Goal: Task Accomplishment & Management: Complete application form

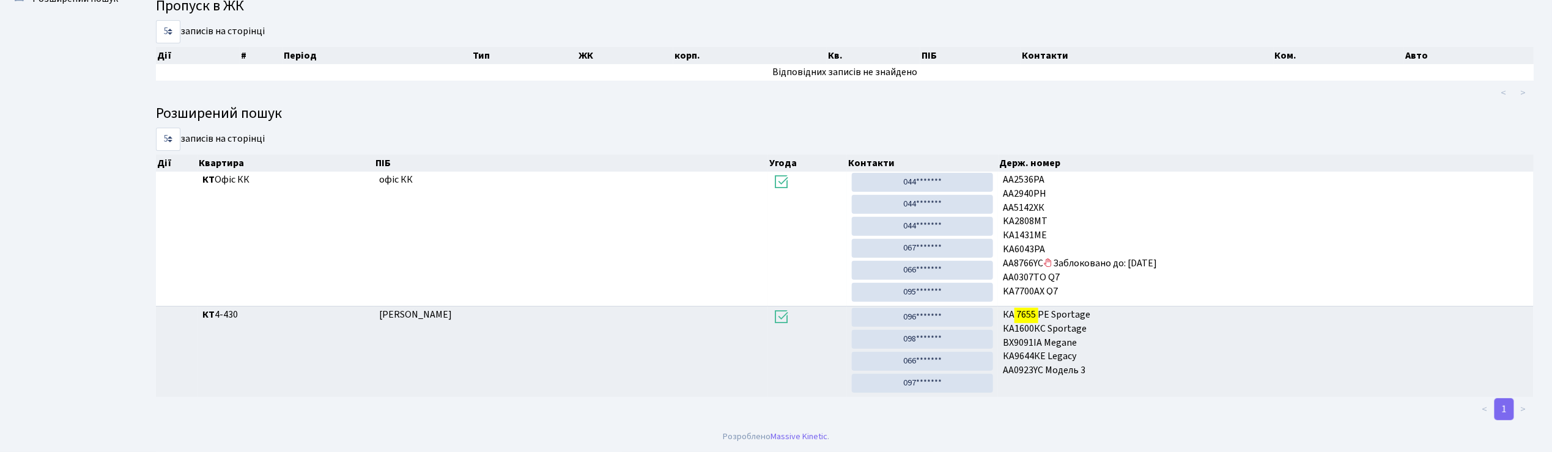
scroll to position [66, 0]
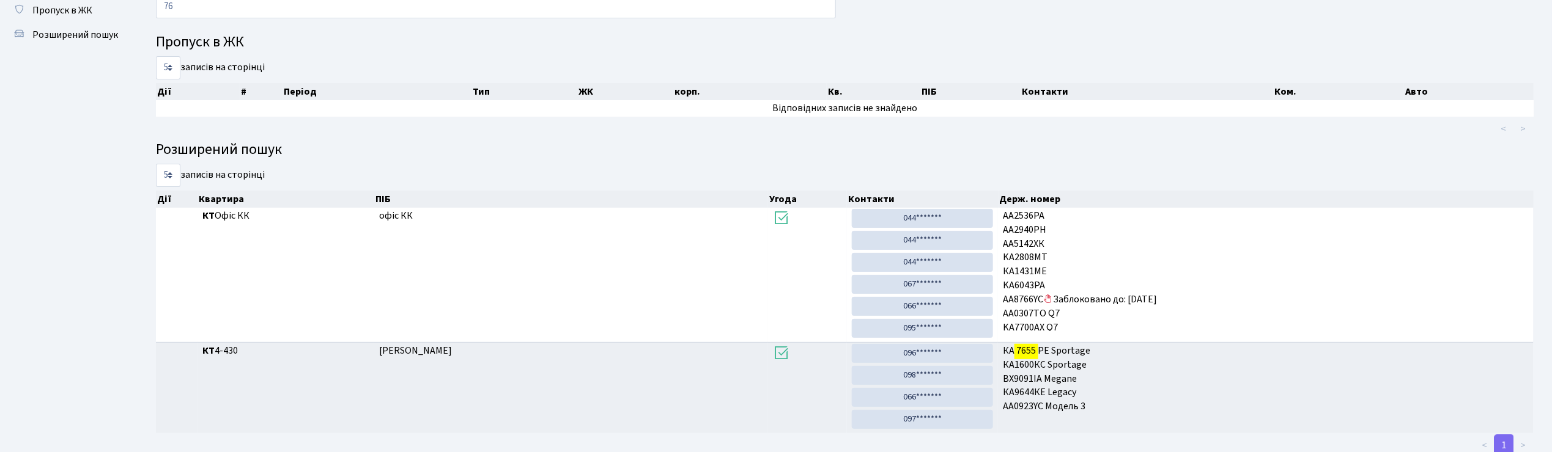
type input "7"
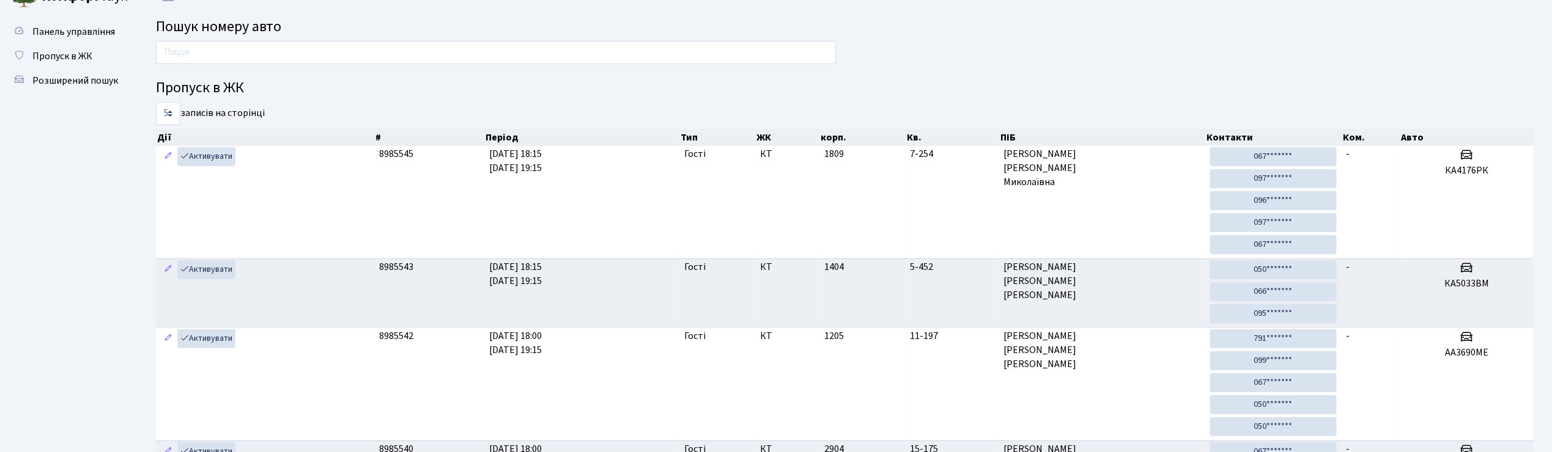
scroll to position [0, 0]
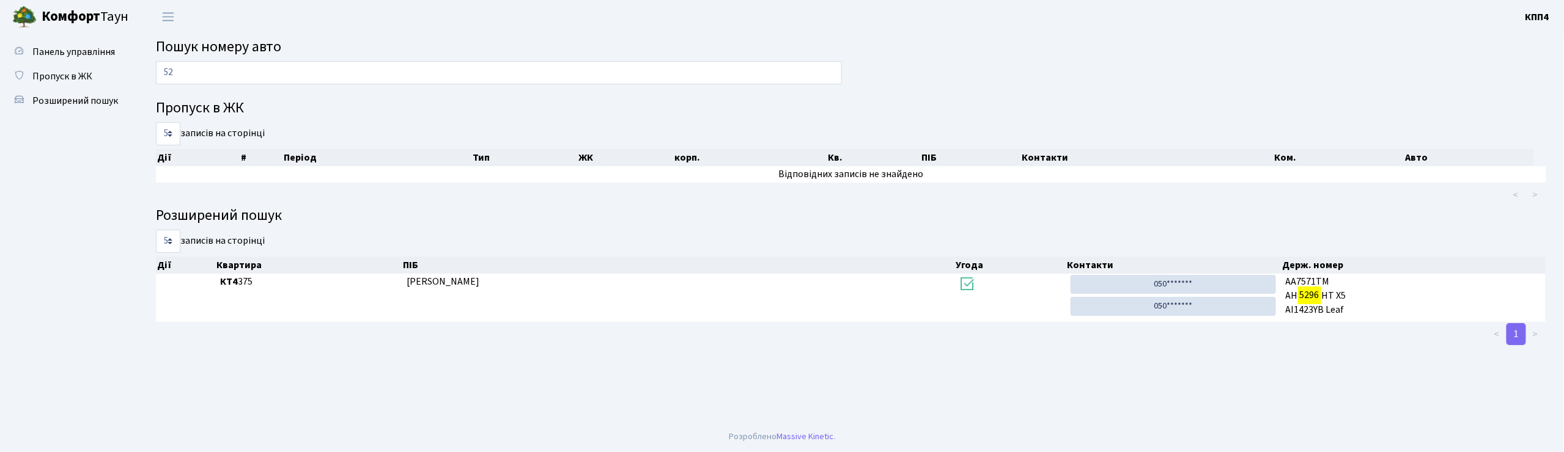
type input "5"
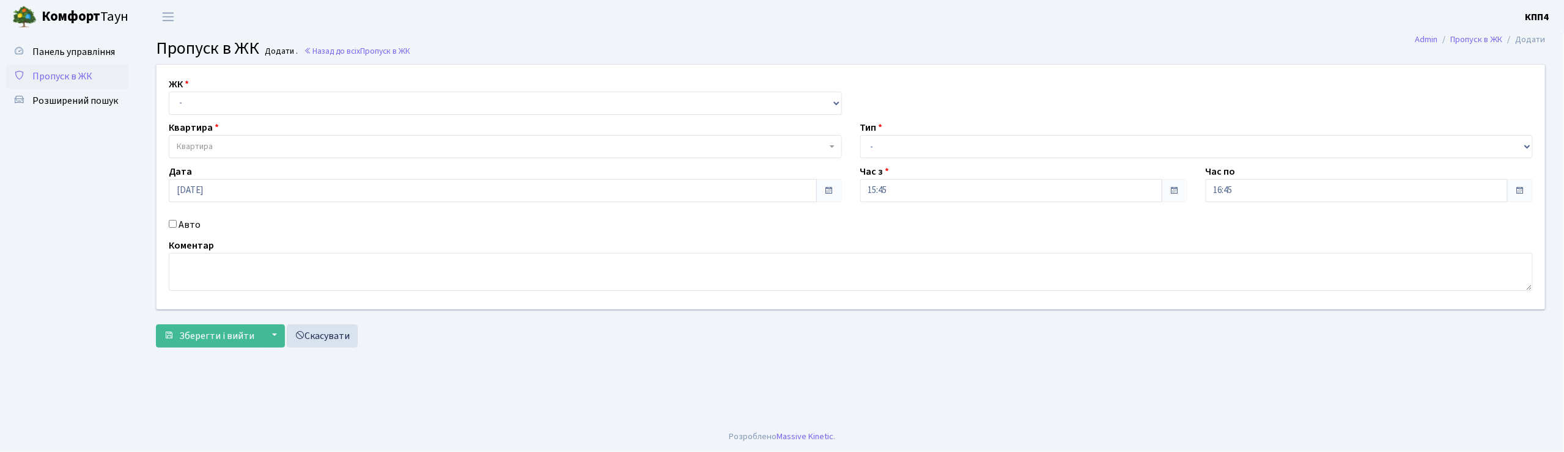
click at [172, 225] on input "Авто" at bounding box center [173, 224] width 8 height 8
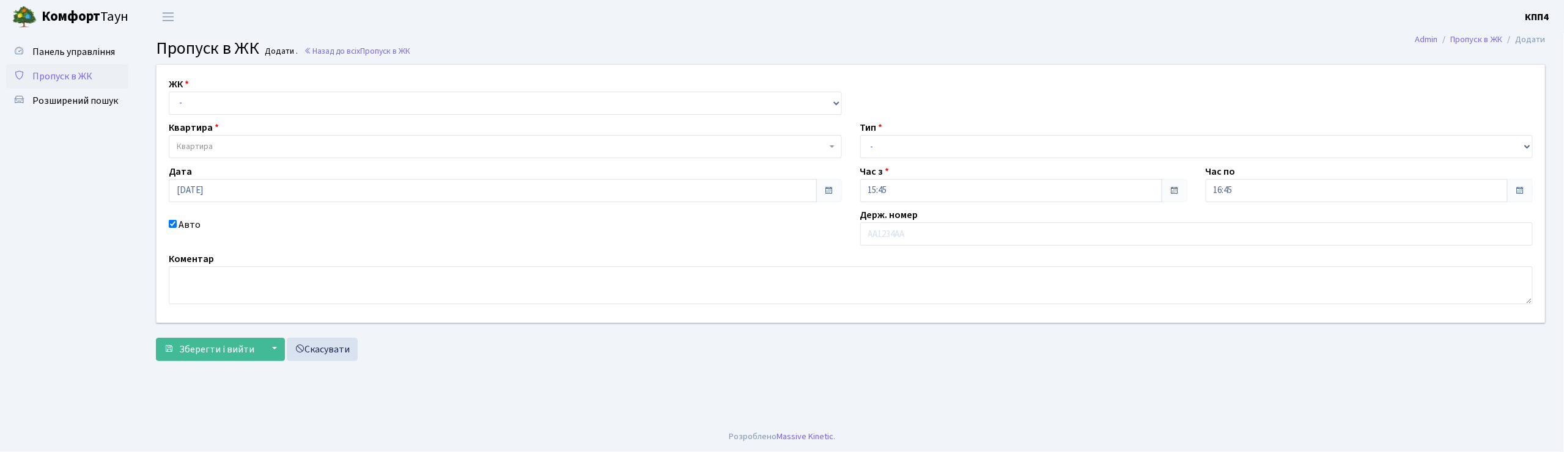
click at [172, 225] on input "Авто" at bounding box center [173, 224] width 8 height 8
checkbox input "false"
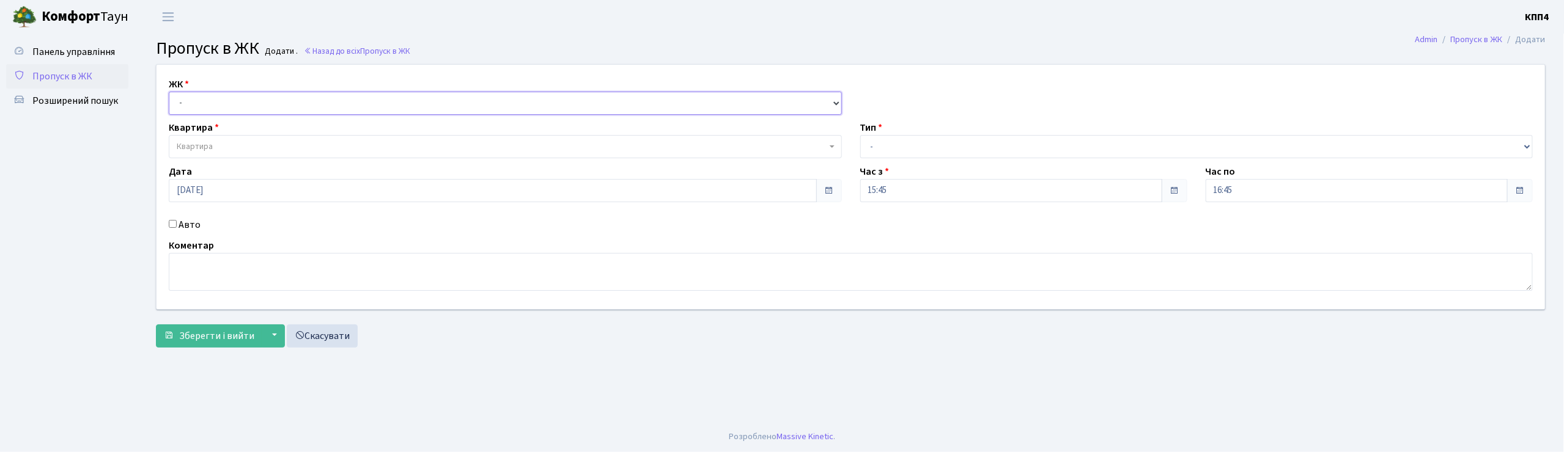
click at [197, 101] on select "- КТ, вул. Регенераторна, 4 КТ2, просп. Соборності, 17 КТ3, вул. Березнева, 16 …" at bounding box center [505, 103] width 673 height 23
select select "271"
click at [169, 92] on select "- КТ, вул. Регенераторна, 4 КТ2, просп. Соборності, 17 КТ3, вул. Березнева, 16 …" at bounding box center [505, 103] width 673 height 23
select select
click at [208, 143] on span "Квартира" at bounding box center [195, 147] width 36 height 12
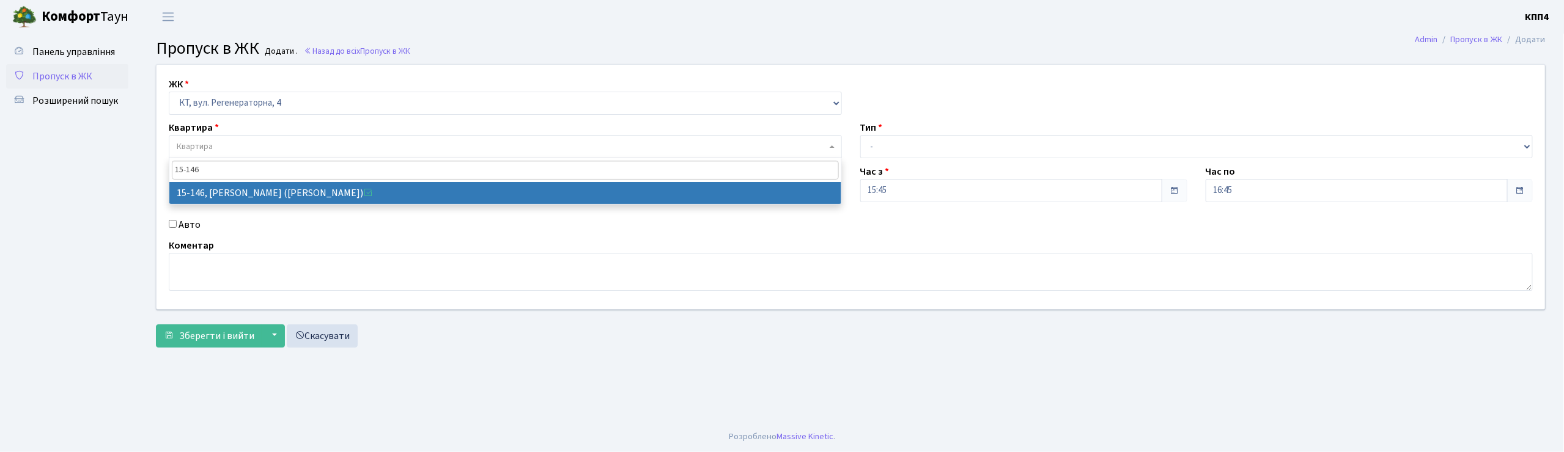
type input "15-146"
select select "8921"
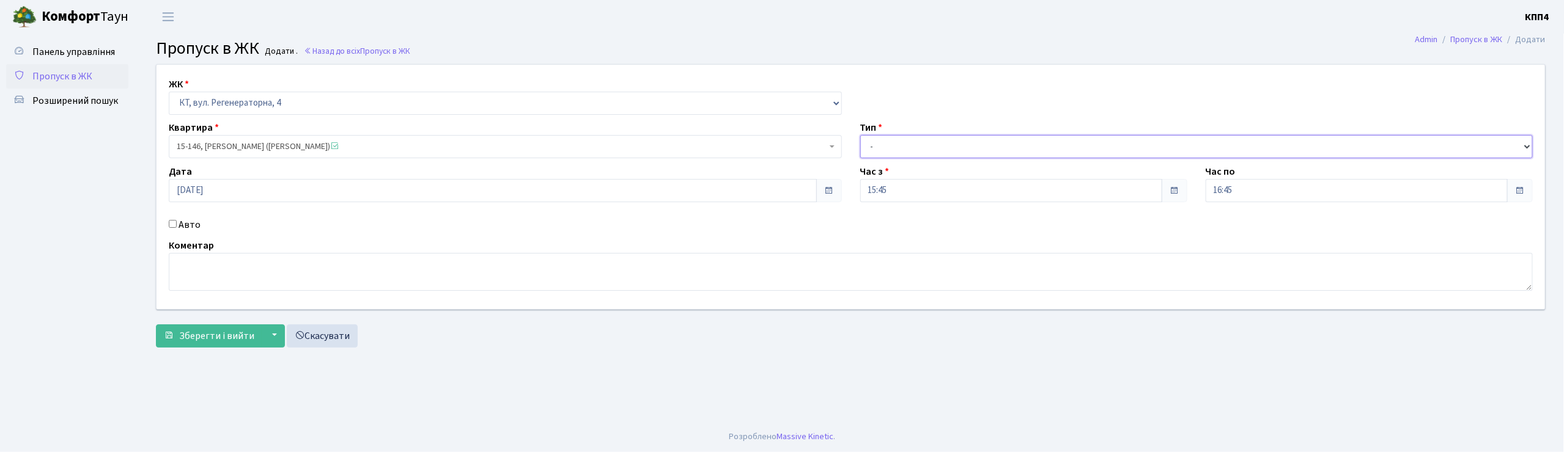
click at [898, 148] on select "- Доставка Таксі Гості Сервіс" at bounding box center [1196, 146] width 673 height 23
select select "3"
click at [860, 135] on select "- Доставка Таксі Гості Сервіс" at bounding box center [1196, 146] width 673 height 23
click at [227, 337] on span "Зберегти і вийти" at bounding box center [216, 336] width 75 height 13
click at [176, 225] on input "Авто" at bounding box center [173, 224] width 8 height 8
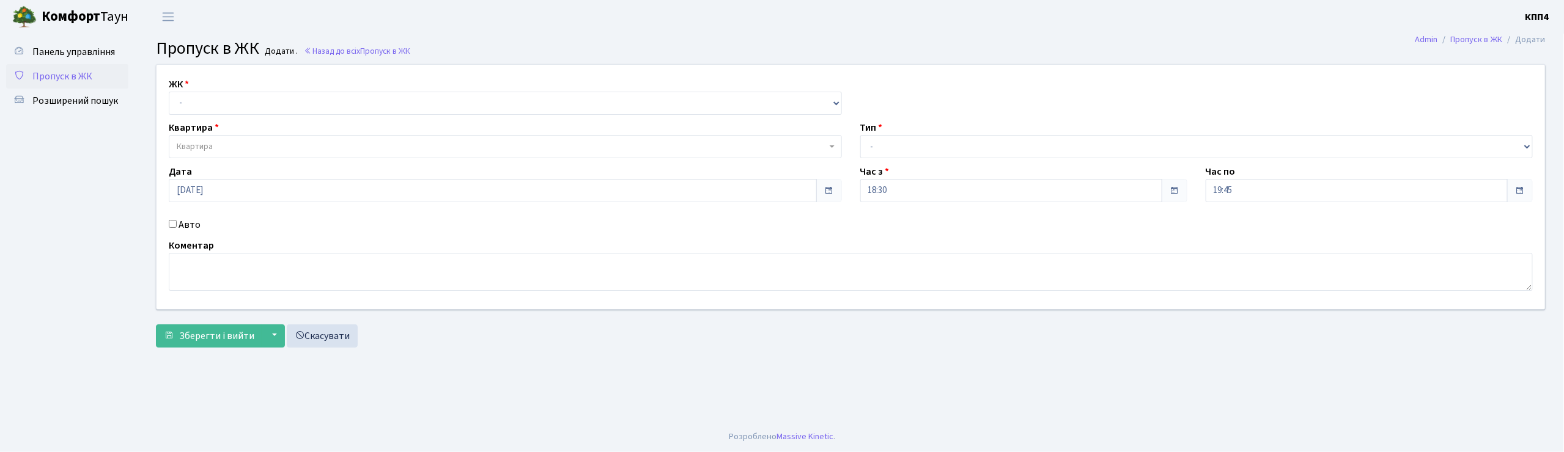
checkbox input "true"
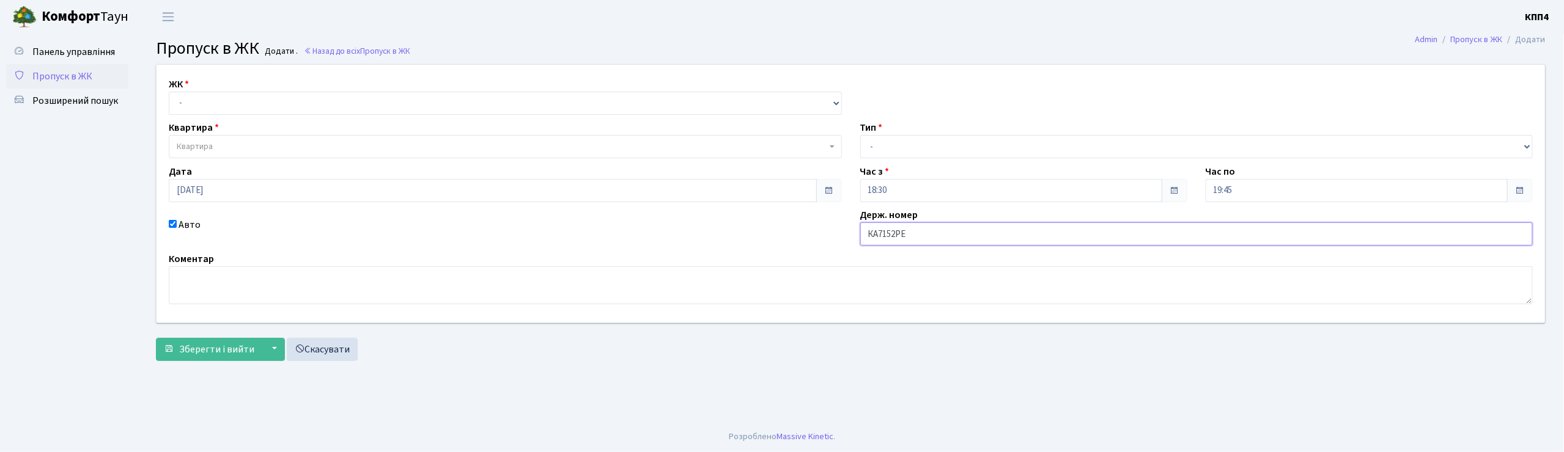
type input "КА7152РЕ"
click at [210, 97] on select "- КТ, вул. Регенераторна, 4 КТ2, просп. Соборності, 17 КТ3, вул. Березнева, 16 …" at bounding box center [505, 103] width 673 height 23
select select "271"
click at [169, 92] on select "- КТ, вул. Регенераторна, 4 КТ2, просп. Соборності, 17 КТ3, вул. Березнева, 16 …" at bounding box center [505, 103] width 673 height 23
select select
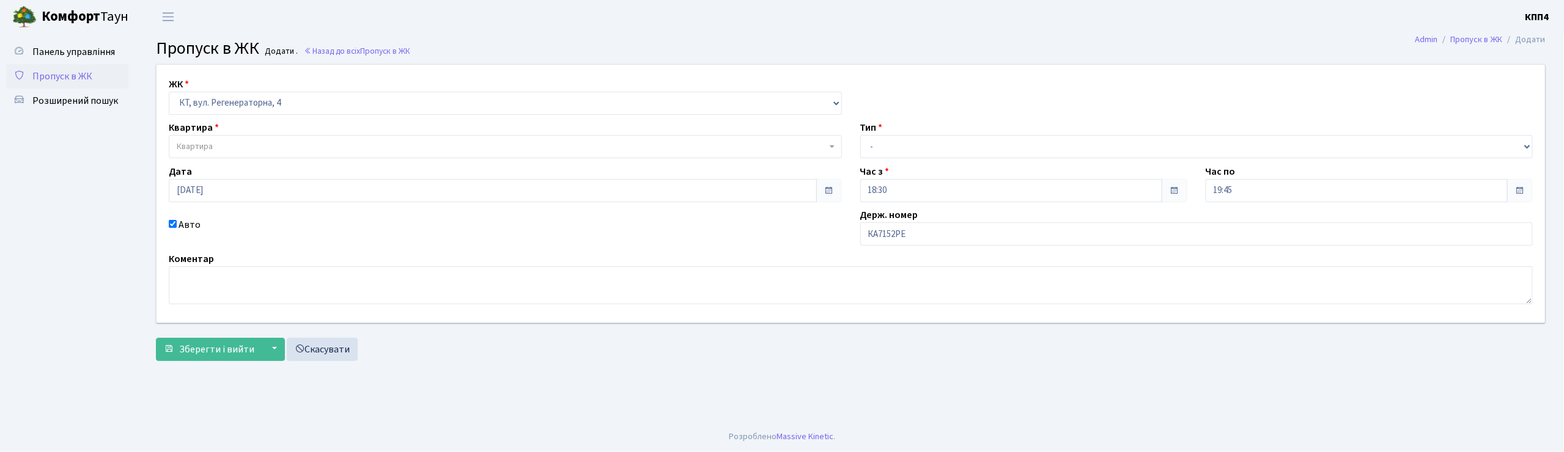
click at [204, 144] on span "Квартира" at bounding box center [195, 147] width 36 height 12
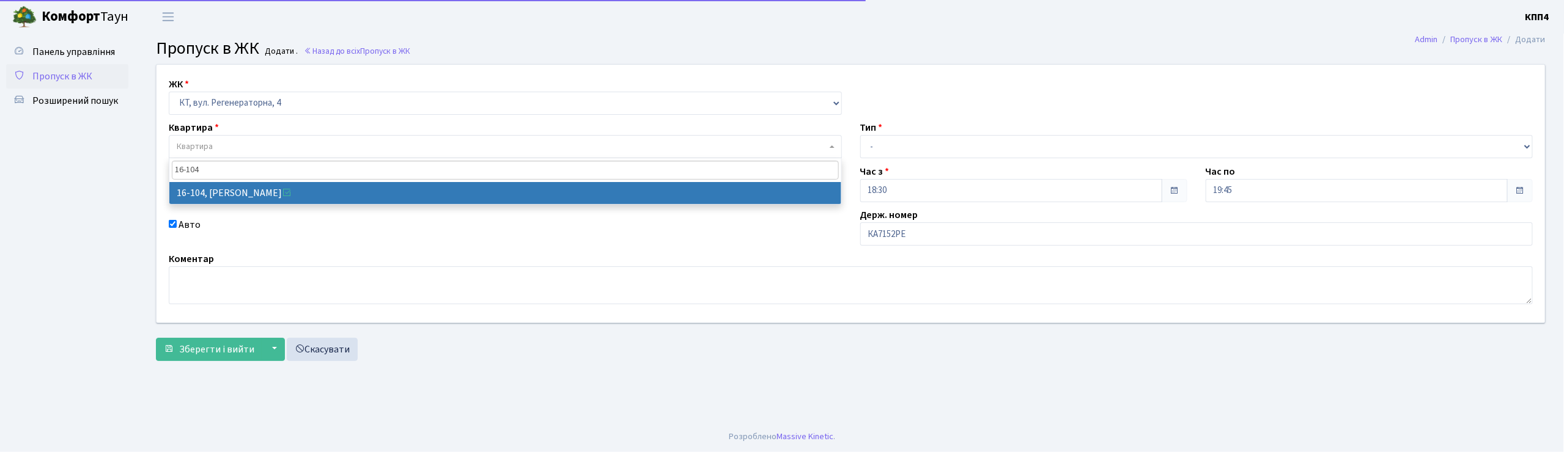
type input "16-104"
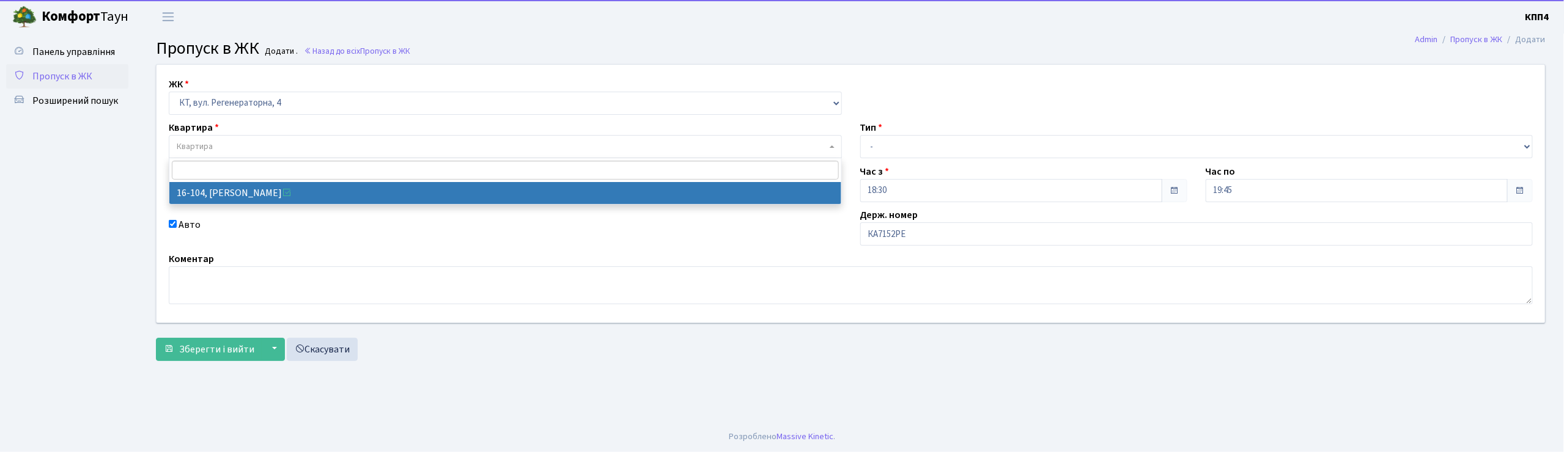
select select "8665"
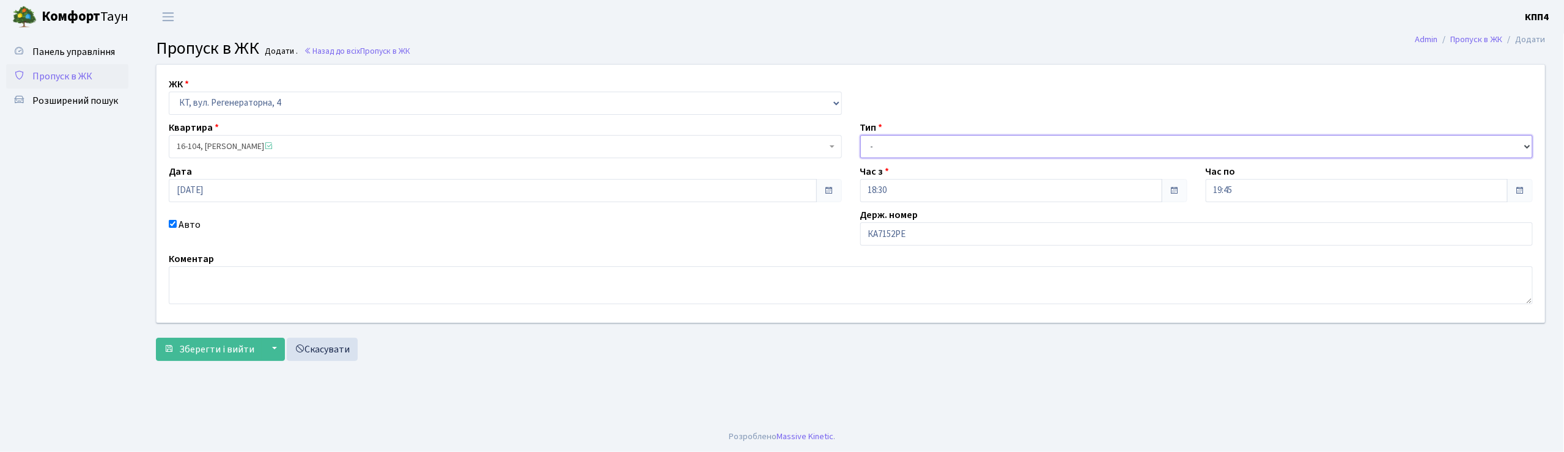
click at [878, 144] on select "- Доставка Таксі Гості Сервіс" at bounding box center [1196, 146] width 673 height 23
select select "3"
click at [860, 135] on select "- Доставка Таксі Гості Сервіс" at bounding box center [1196, 146] width 673 height 23
click at [208, 353] on span "Зберегти і вийти" at bounding box center [216, 349] width 75 height 13
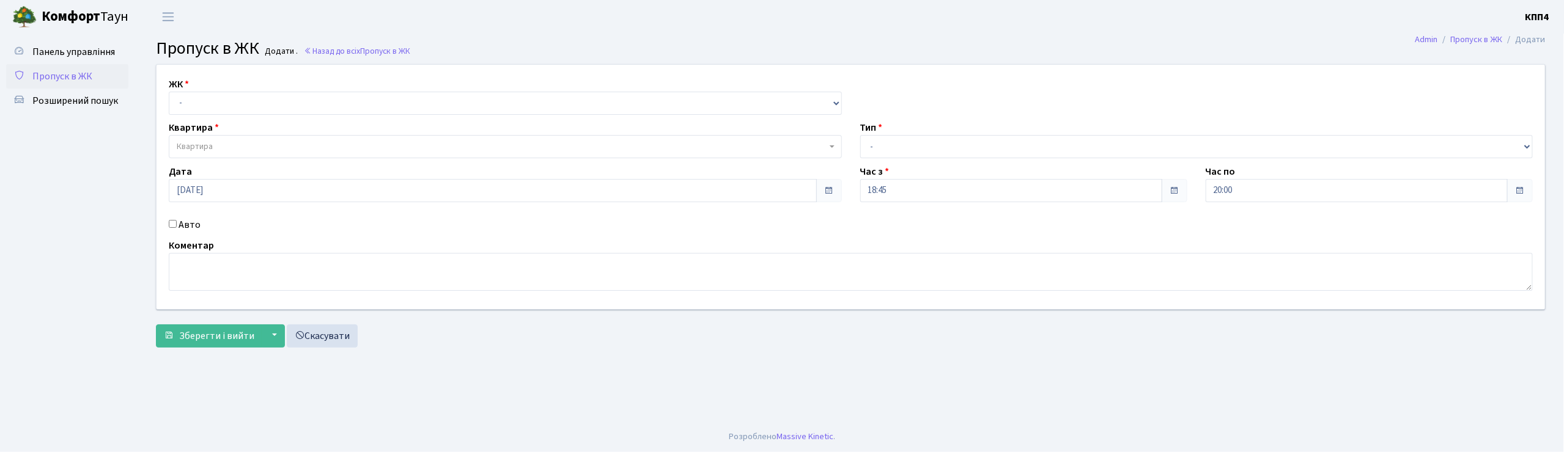
click at [174, 226] on input "Авто" at bounding box center [173, 224] width 8 height 8
checkbox input "true"
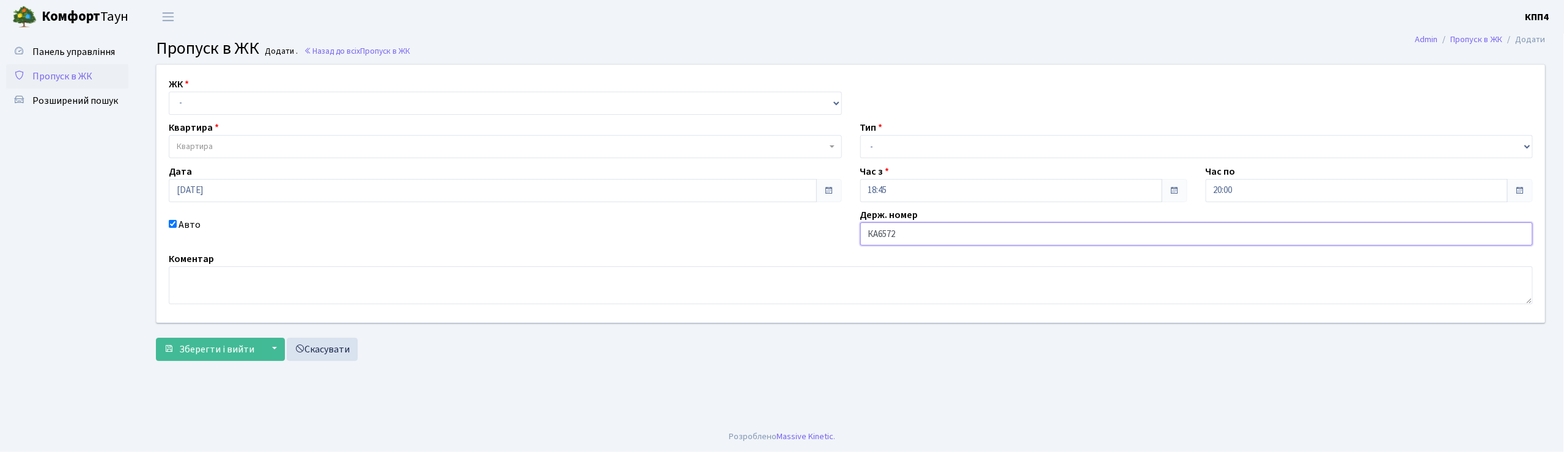
type input "КА6572ІР"
click at [240, 87] on div "ЖК - КТ, вул. Регенераторна, 4 КТ2, просп. Соборності, 17 КТ3, вул. Березнева, …" at bounding box center [505, 96] width 691 height 38
click at [240, 94] on select "- КТ, вул. Регенераторна, 4 КТ2, просп. Соборності, 17 КТ3, вул. Березнева, 16 …" at bounding box center [505, 103] width 673 height 23
select select "271"
click at [169, 92] on select "- КТ, вул. Регенераторна, 4 КТ2, просп. Соборності, 17 КТ3, вул. Березнева, 16 …" at bounding box center [505, 103] width 673 height 23
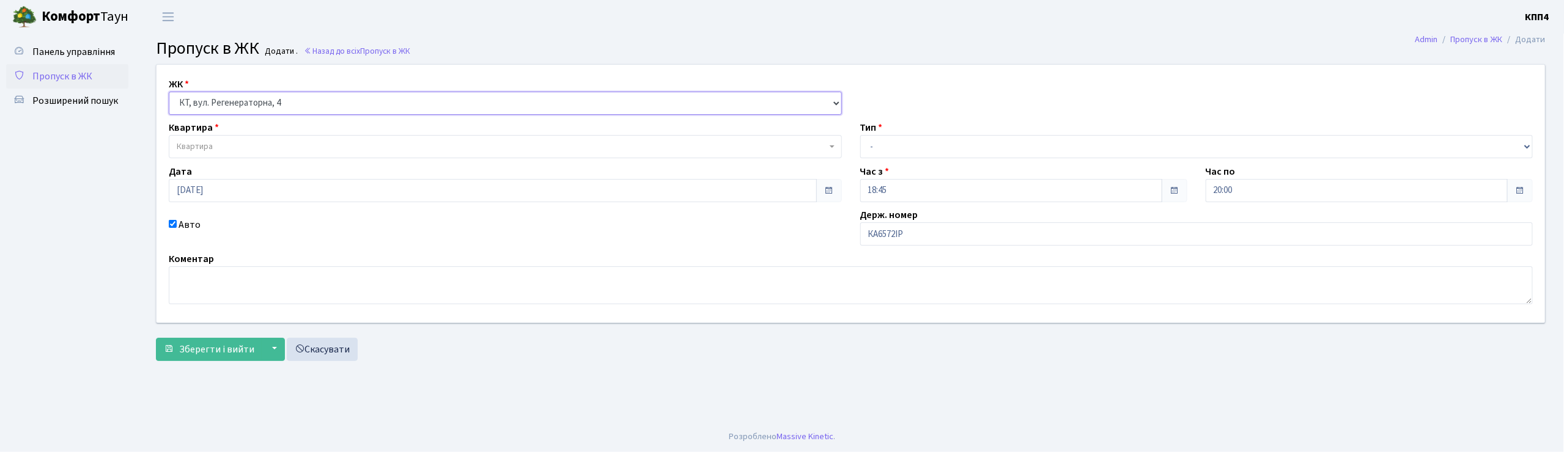
select select
click at [221, 146] on span "Квартира" at bounding box center [502, 147] width 650 height 12
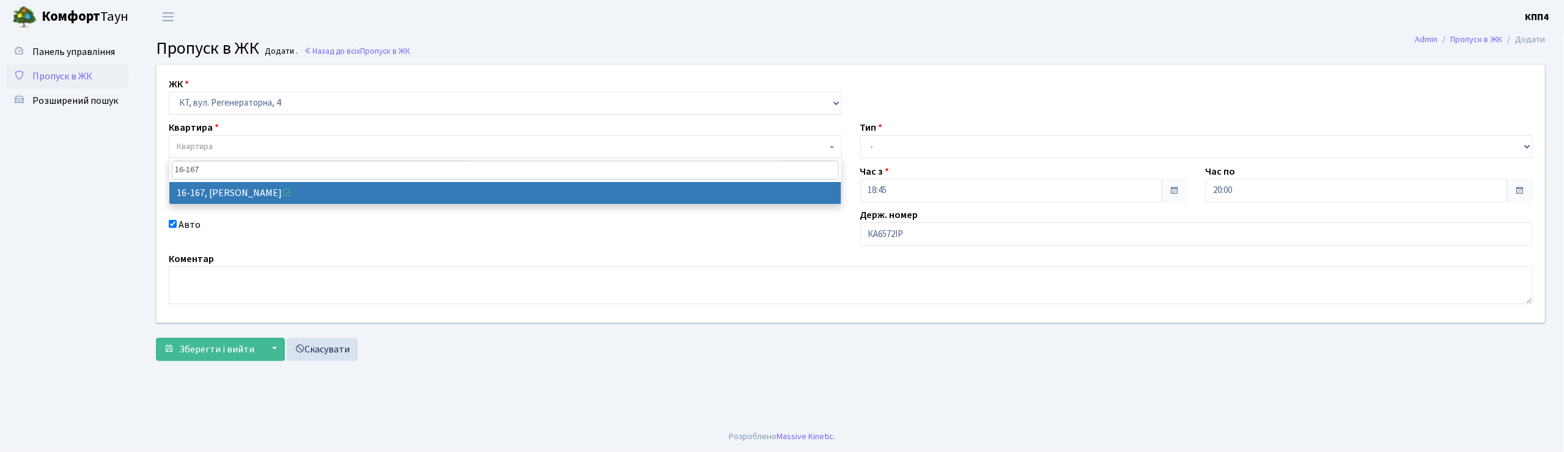
type input "16-167"
select select "8728"
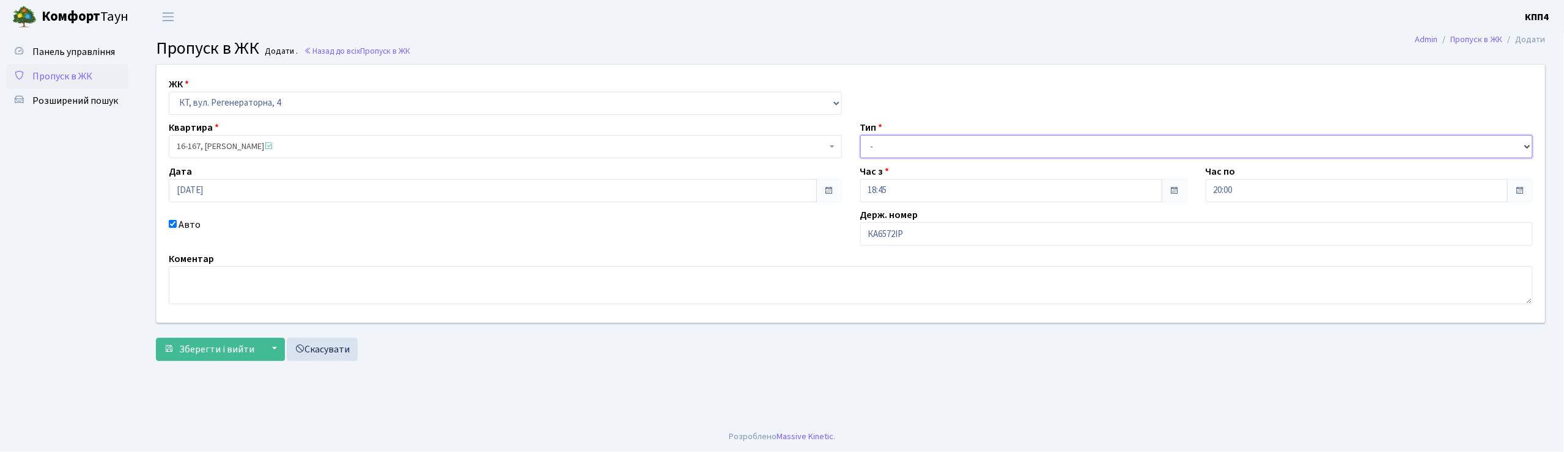
click at [920, 148] on select "- Доставка Таксі Гості Сервіс" at bounding box center [1196, 146] width 673 height 23
select select "2"
click at [860, 135] on select "- Доставка Таксі Гості Сервіс" at bounding box center [1196, 146] width 673 height 23
click at [177, 191] on input "[DATE]" at bounding box center [493, 190] width 648 height 23
click at [220, 130] on td "17" at bounding box center [217, 128] width 18 height 18
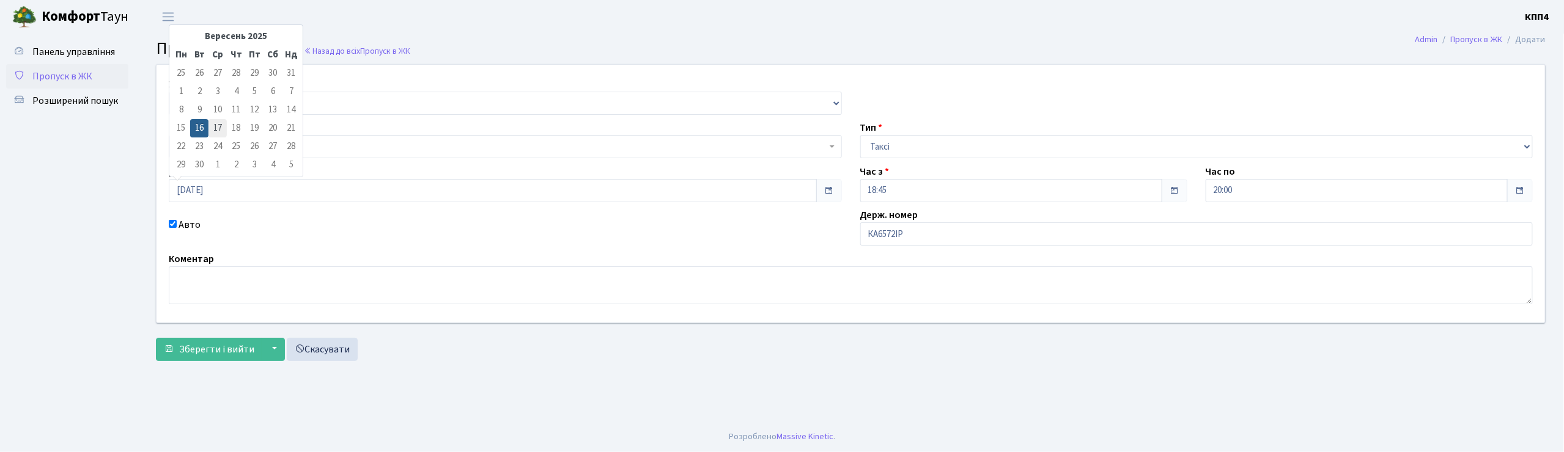
type input "17.09.2025"
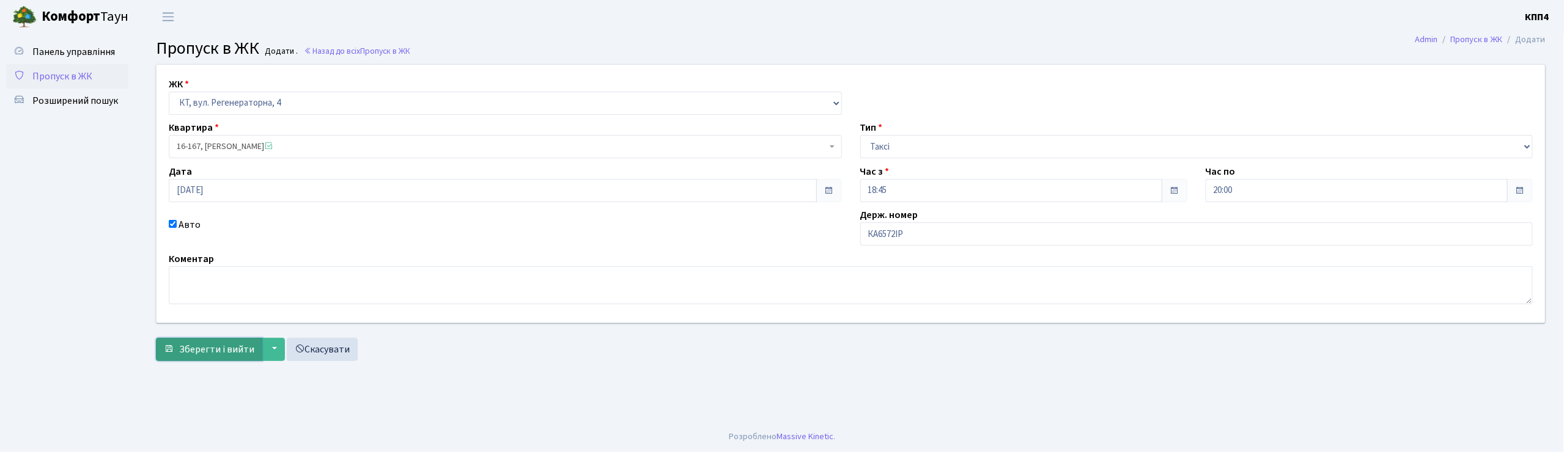
click at [207, 357] on button "Зберегти і вийти" at bounding box center [209, 349] width 106 height 23
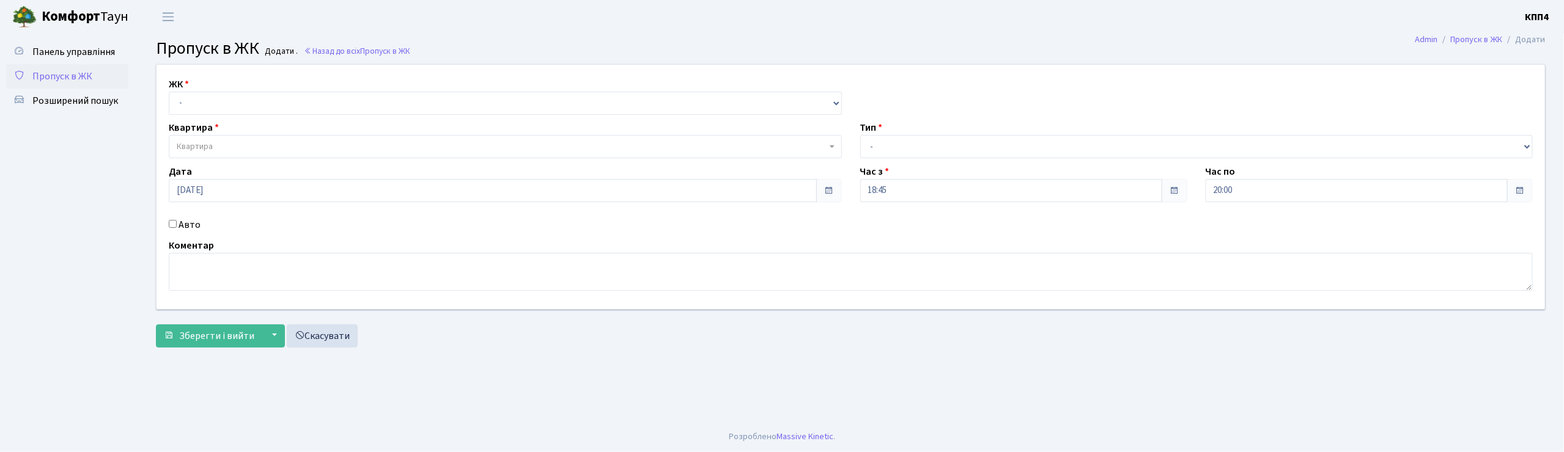
click at [172, 226] on input "Авто" at bounding box center [173, 224] width 8 height 8
checkbox input "true"
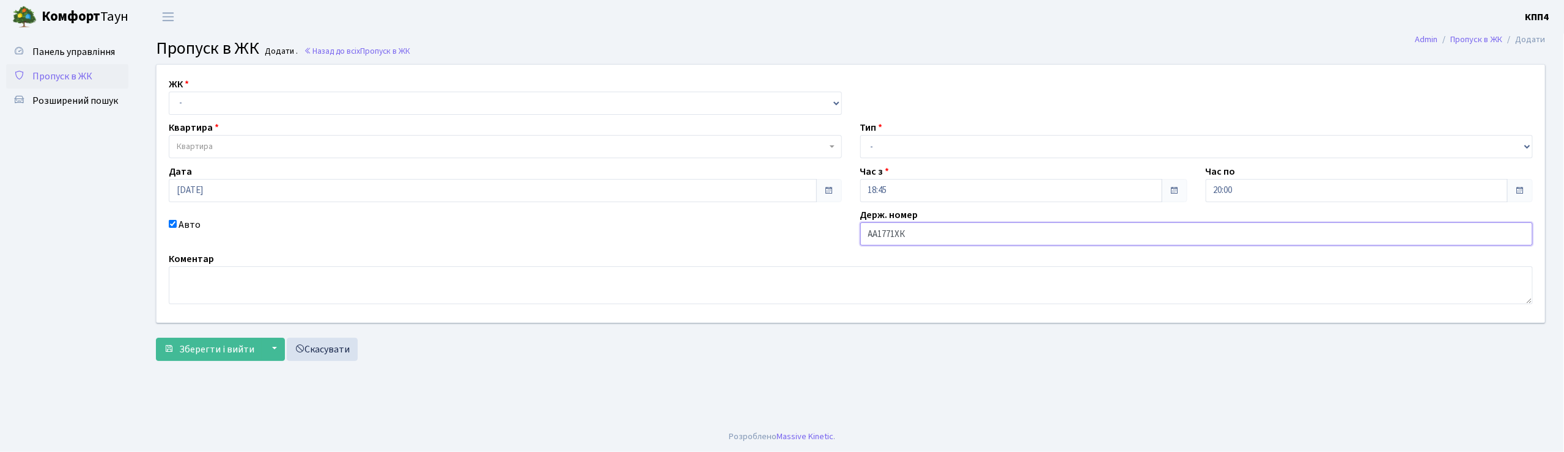
type input "АА1771ХК"
click at [201, 94] on select "- КТ, вул. Регенераторна, 4 КТ2, просп. Соборності, 17 КТ3, вул. Березнева, 16 …" at bounding box center [505, 103] width 673 height 23
select select "271"
click at [169, 92] on select "- КТ, вул. Регенераторна, 4 КТ2, просп. Соборності, 17 КТ3, вул. Березнева, 16 …" at bounding box center [505, 103] width 673 height 23
select select
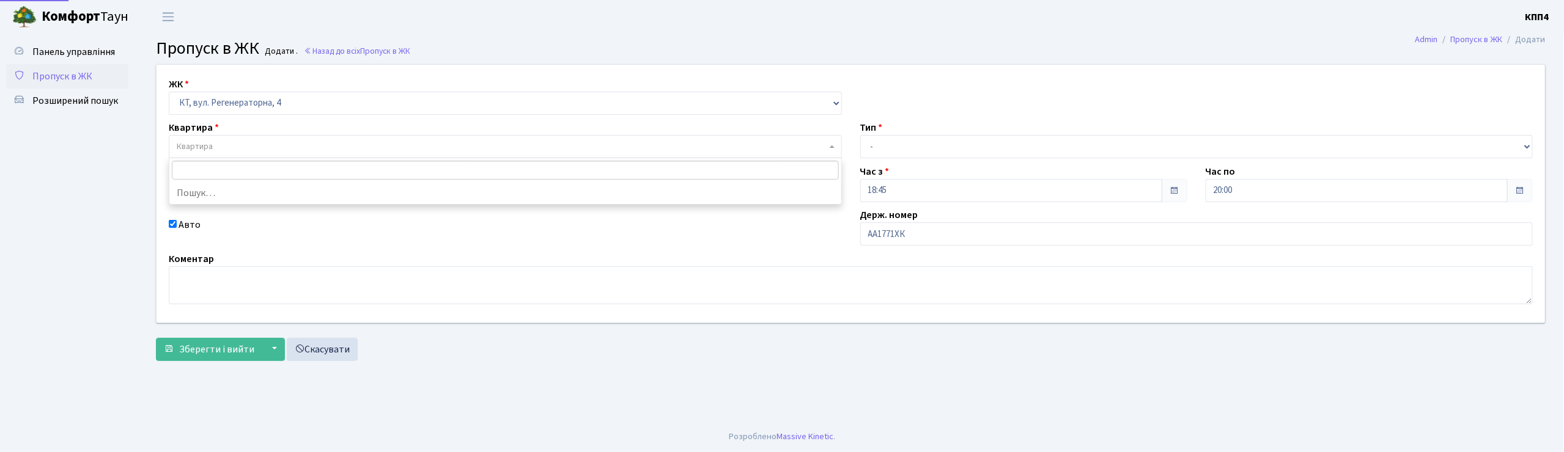
click at [206, 148] on span "Квартира" at bounding box center [195, 147] width 36 height 12
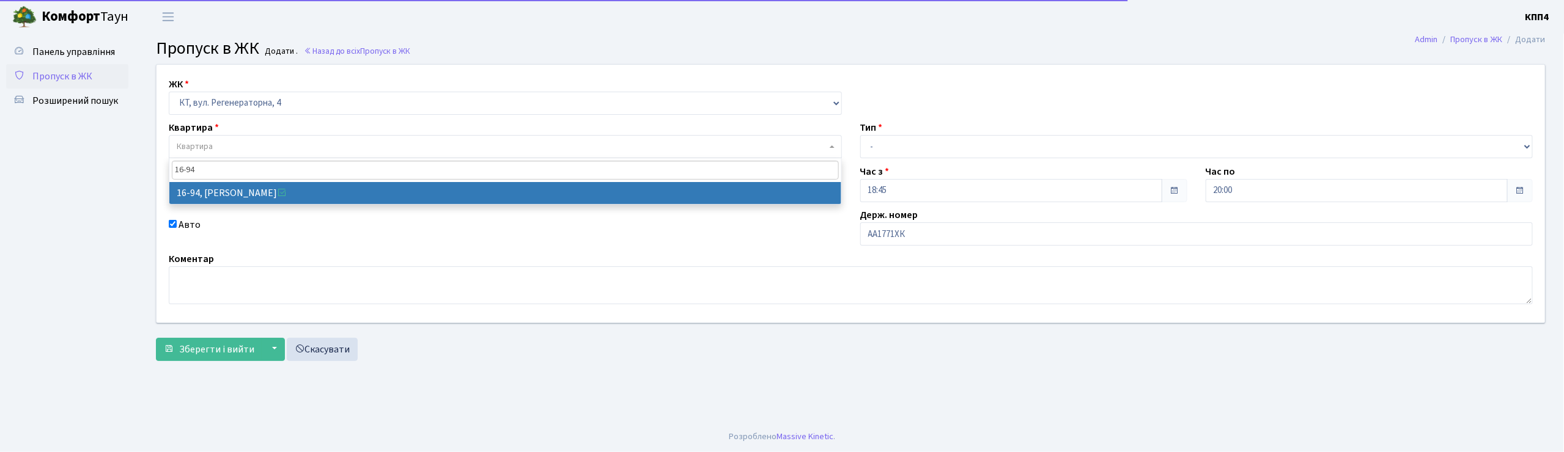
type input "16-94"
select select "8655"
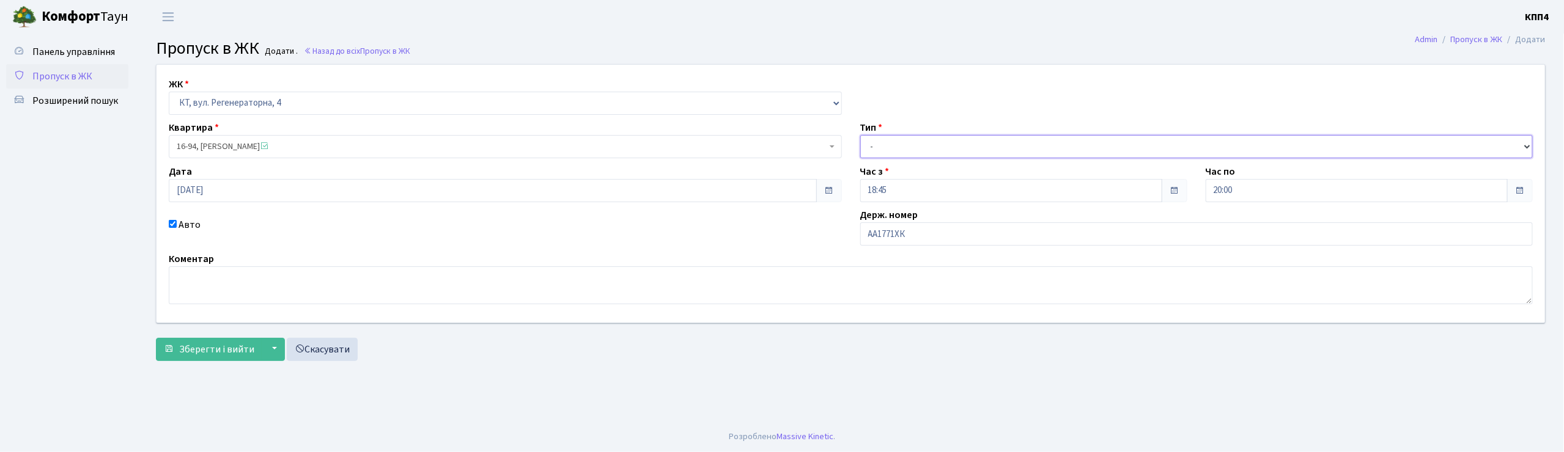
click at [876, 148] on select "- Доставка Таксі Гості Сервіс" at bounding box center [1196, 146] width 673 height 23
select select "2"
click at [860, 135] on select "- Доставка Таксі Гості Сервіс" at bounding box center [1196, 146] width 673 height 23
click at [208, 353] on span "Зберегти і вийти" at bounding box center [216, 349] width 75 height 13
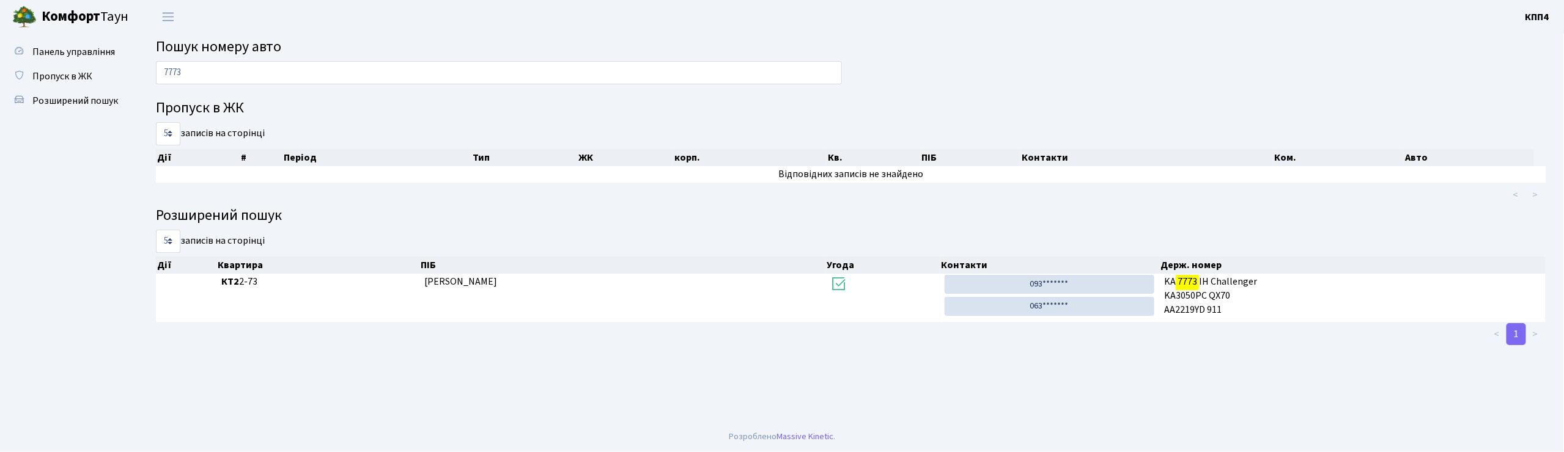
type input "7773"
click at [67, 103] on span "Розширений пошук" at bounding box center [75, 100] width 86 height 13
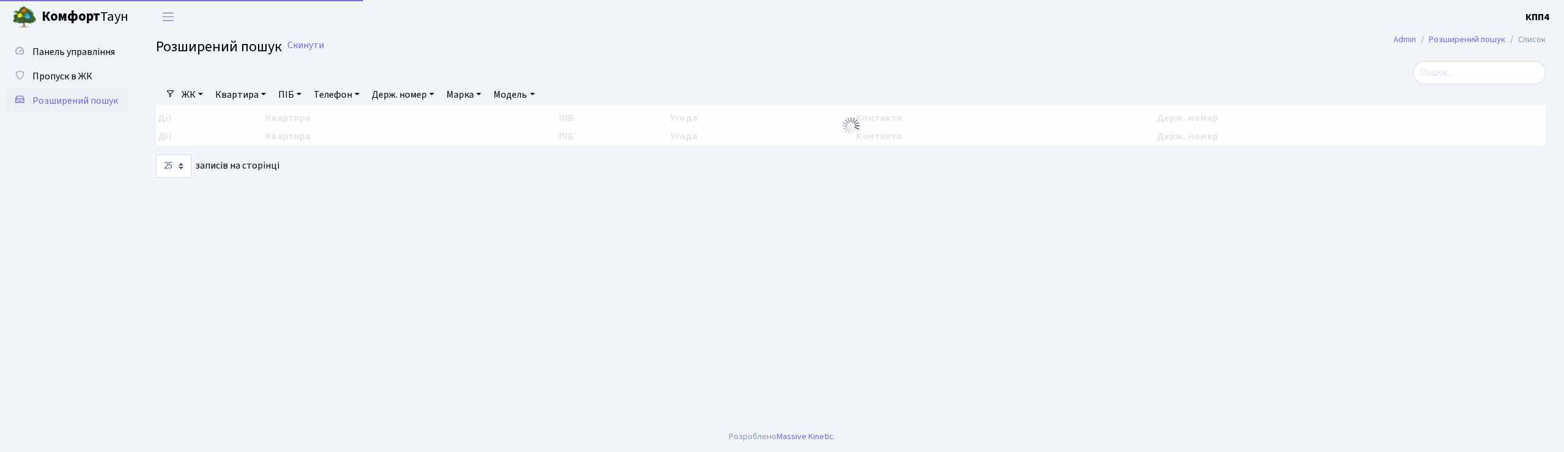
select select "25"
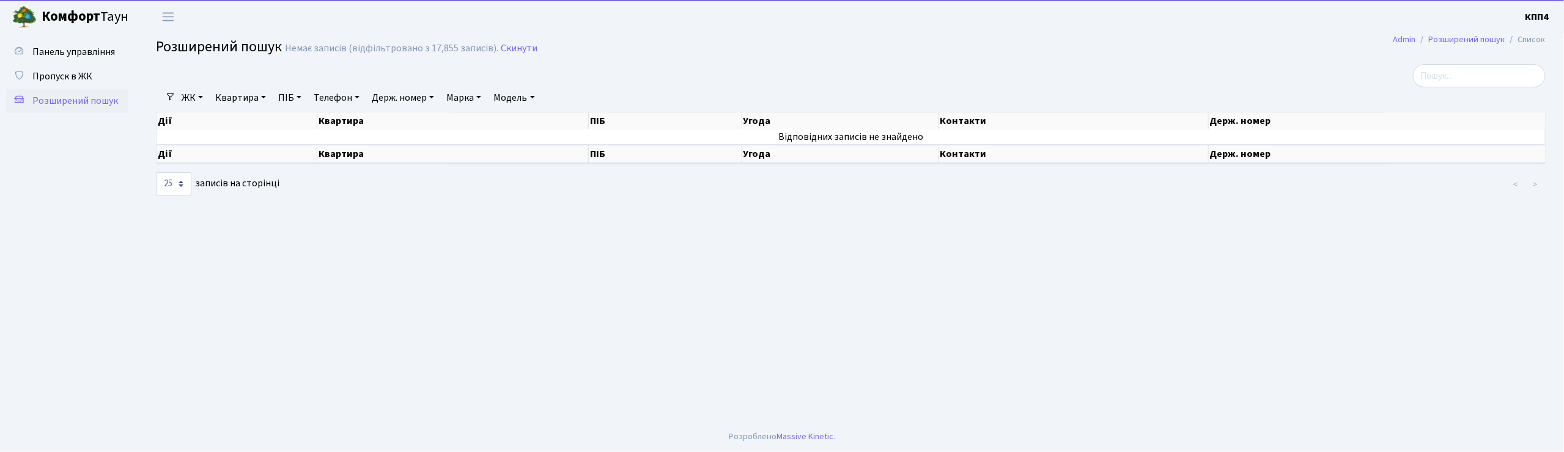
click at [394, 101] on link "Держ. номер" at bounding box center [403, 97] width 72 height 21
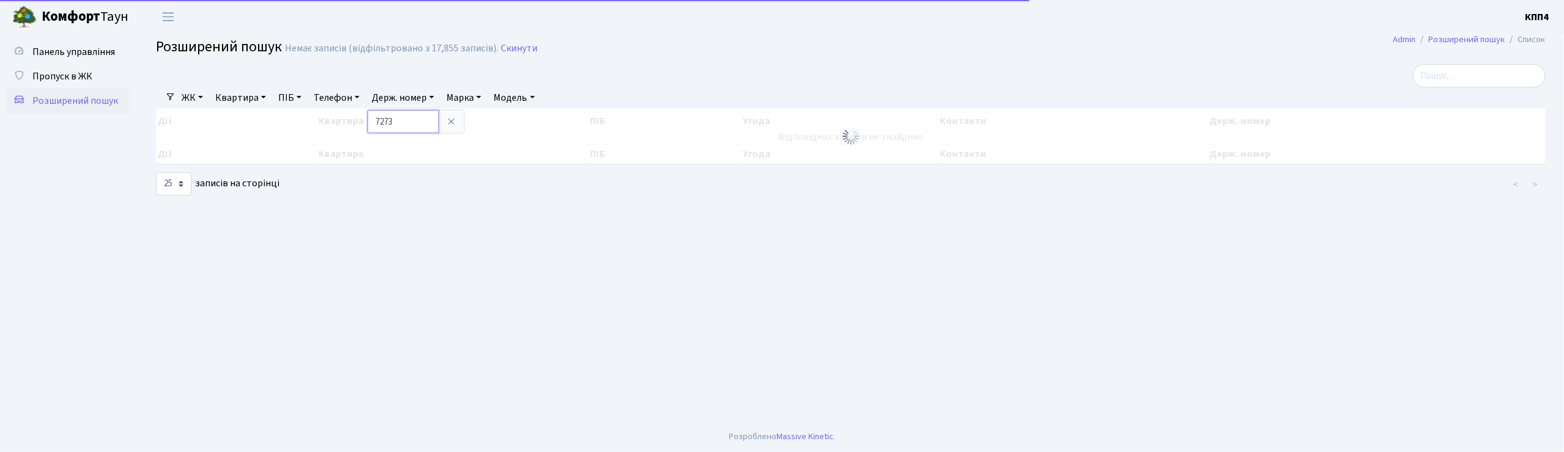
type input "7273"
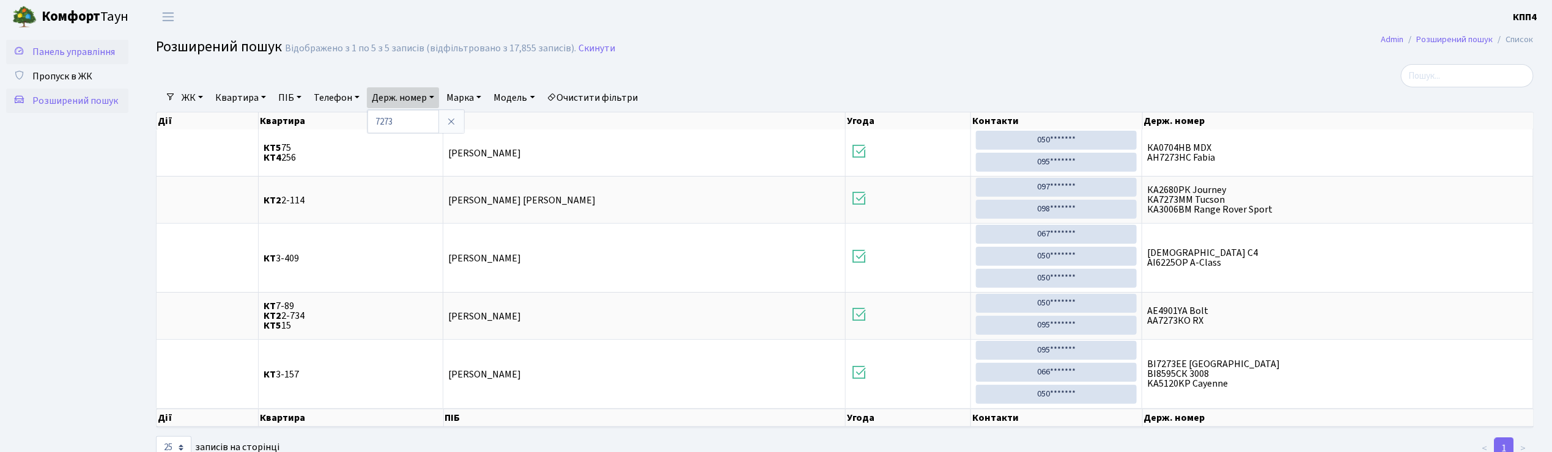
click at [89, 54] on span "Панель управління" at bounding box center [73, 51] width 83 height 13
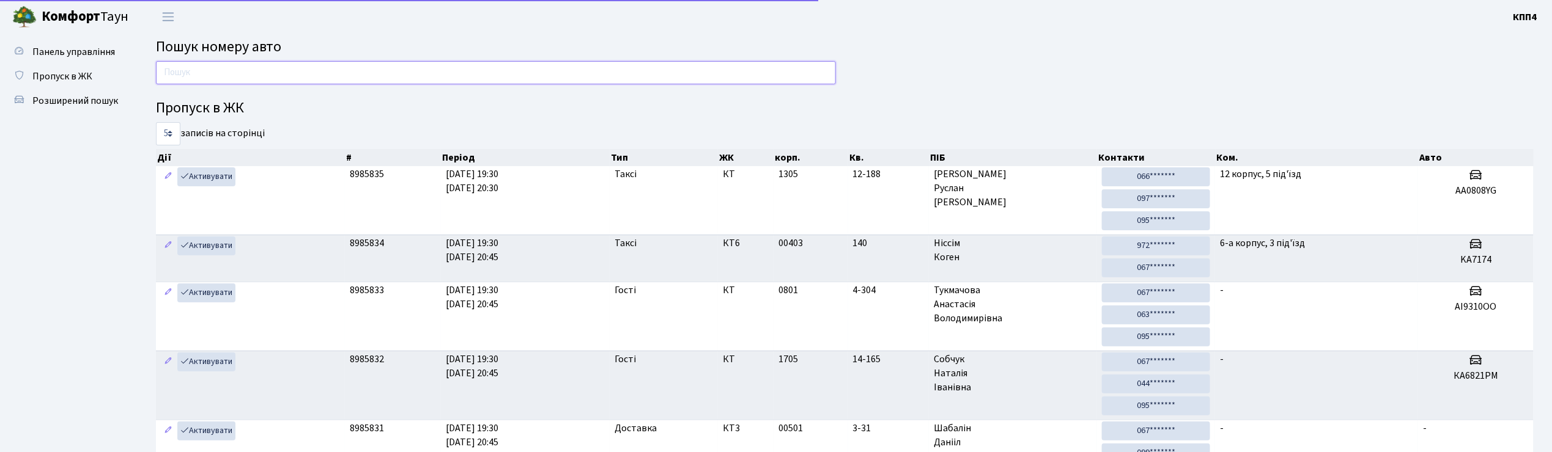
click at [172, 75] on input "text" at bounding box center [496, 72] width 680 height 23
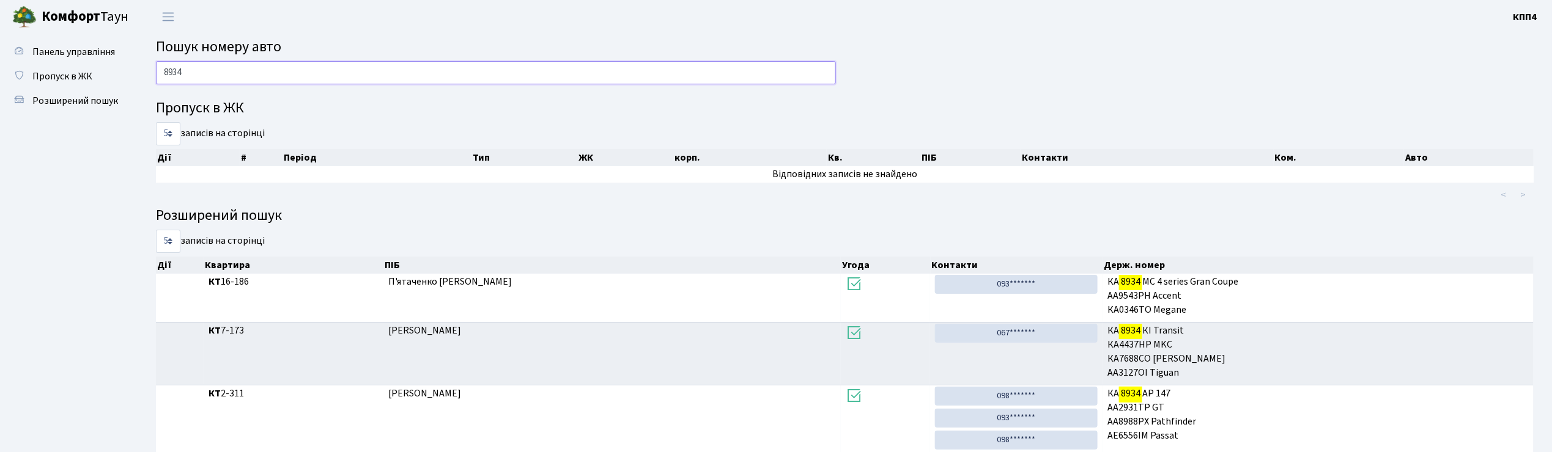
type input "8934"
click at [79, 103] on span "Розширений пошук" at bounding box center [75, 100] width 86 height 13
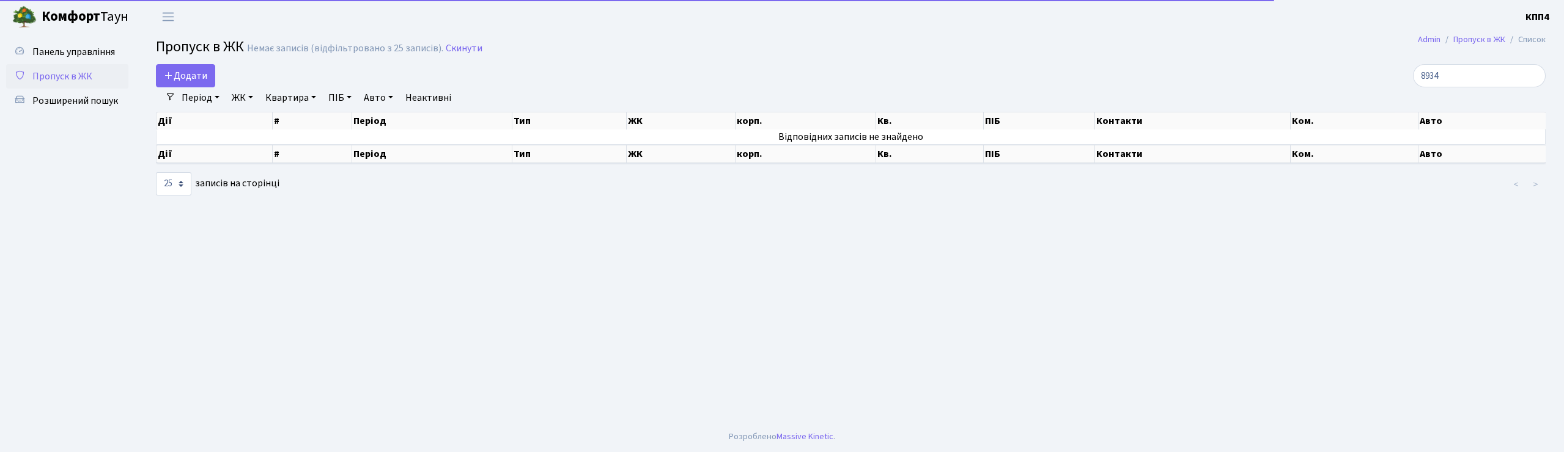
select select "25"
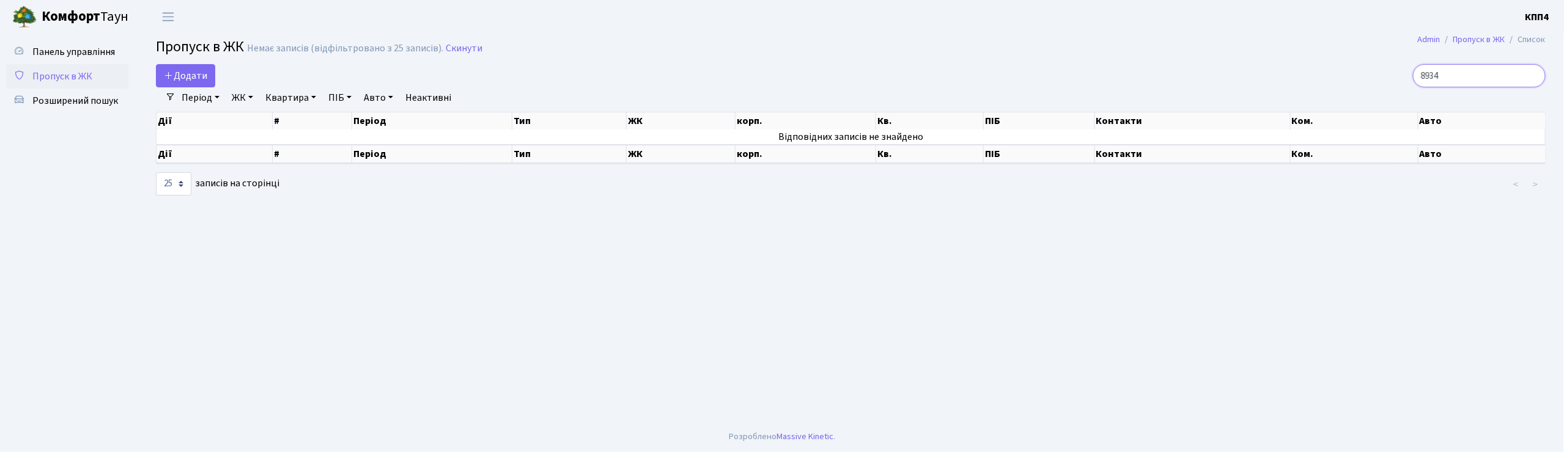
click at [1455, 81] on input "8934" at bounding box center [1479, 75] width 133 height 23
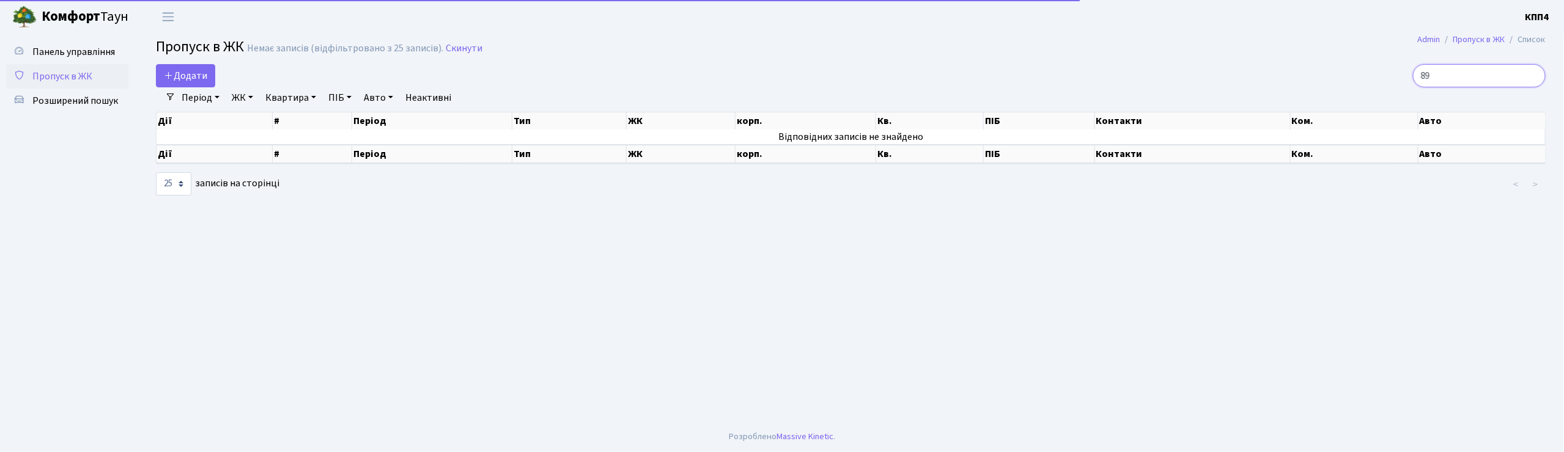
type input "8"
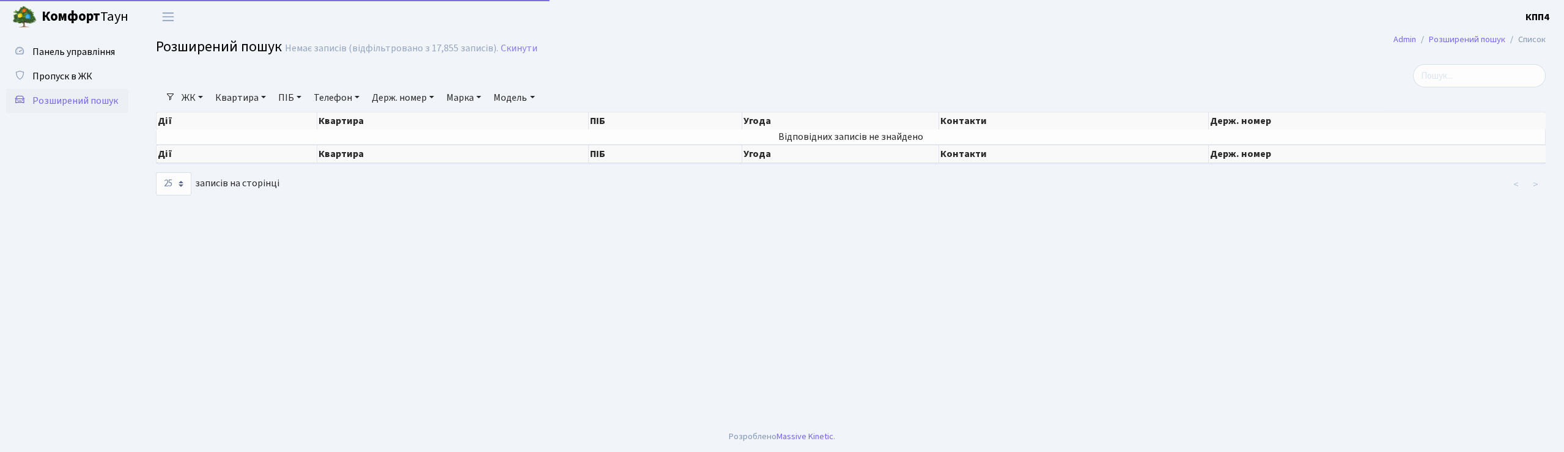
select select "25"
click at [393, 99] on link "Держ. номер" at bounding box center [403, 97] width 72 height 21
type input "9"
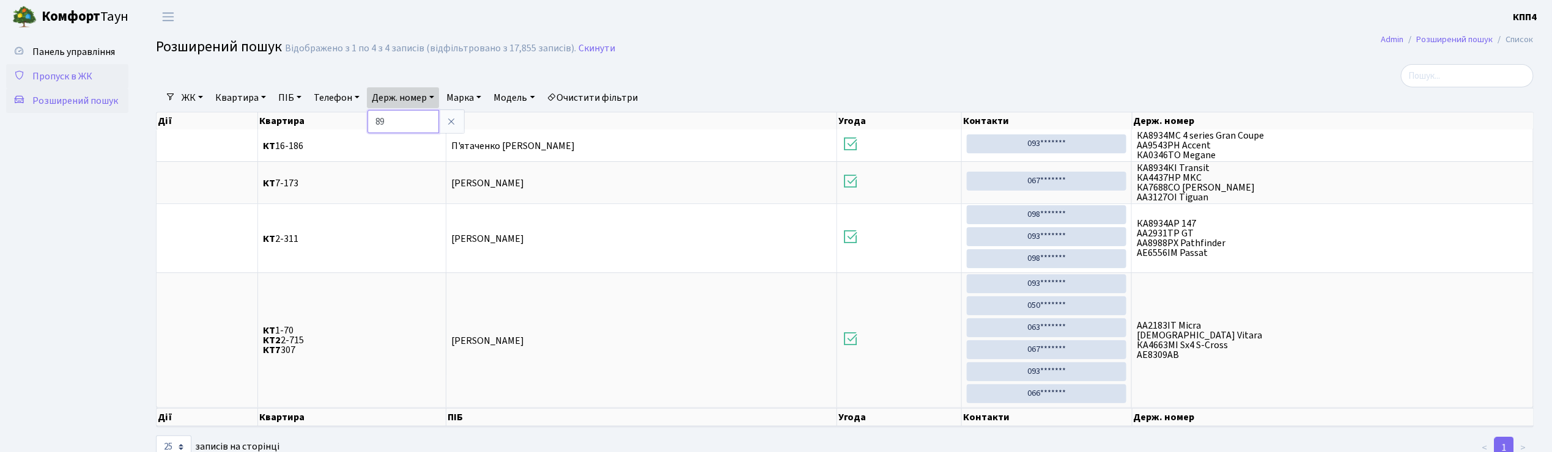
type input "8"
click at [101, 50] on span "Панель управління" at bounding box center [73, 51] width 83 height 13
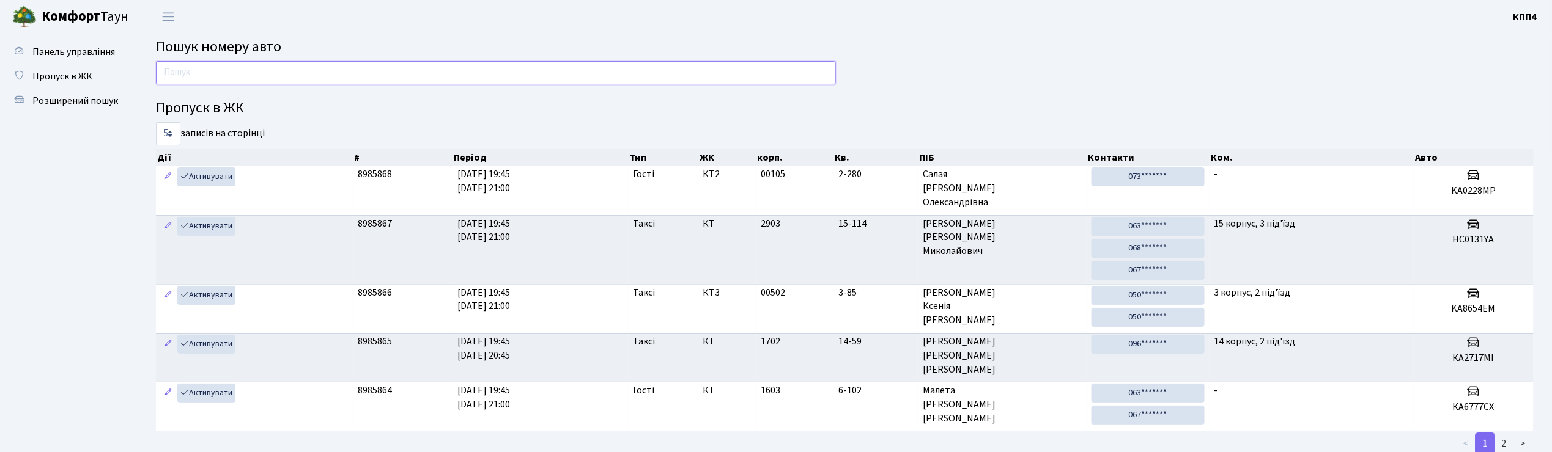
click at [174, 71] on input "text" at bounding box center [496, 72] width 680 height 23
click at [254, 77] on input "text" at bounding box center [496, 72] width 680 height 23
click at [394, 21] on header "Комфорт Таун КПП4 Мій обліковий запис Вийти" at bounding box center [776, 17] width 1552 height 34
click at [372, 67] on input "text" at bounding box center [496, 72] width 680 height 23
click at [347, 68] on input "text" at bounding box center [496, 72] width 680 height 23
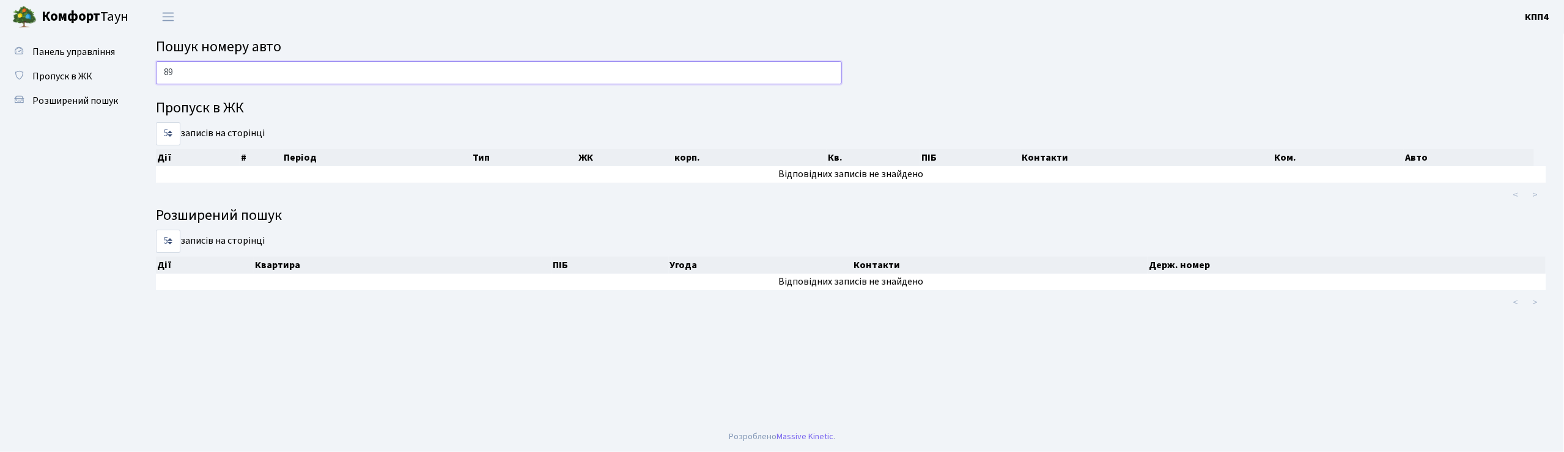
type input "8"
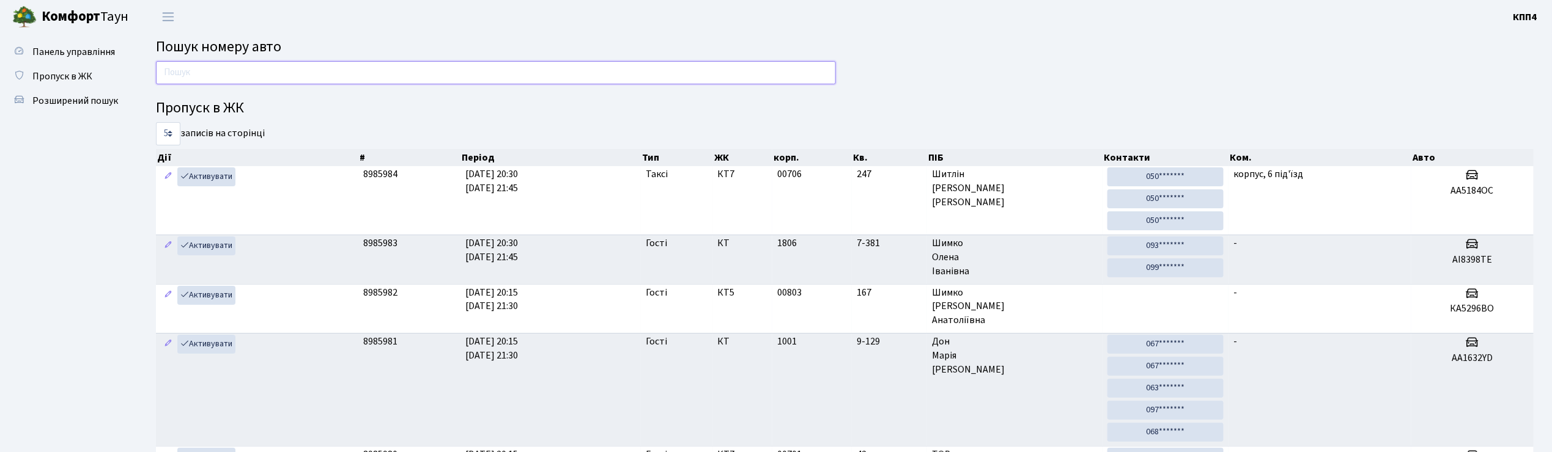
click at [526, 79] on input "text" at bounding box center [496, 72] width 680 height 23
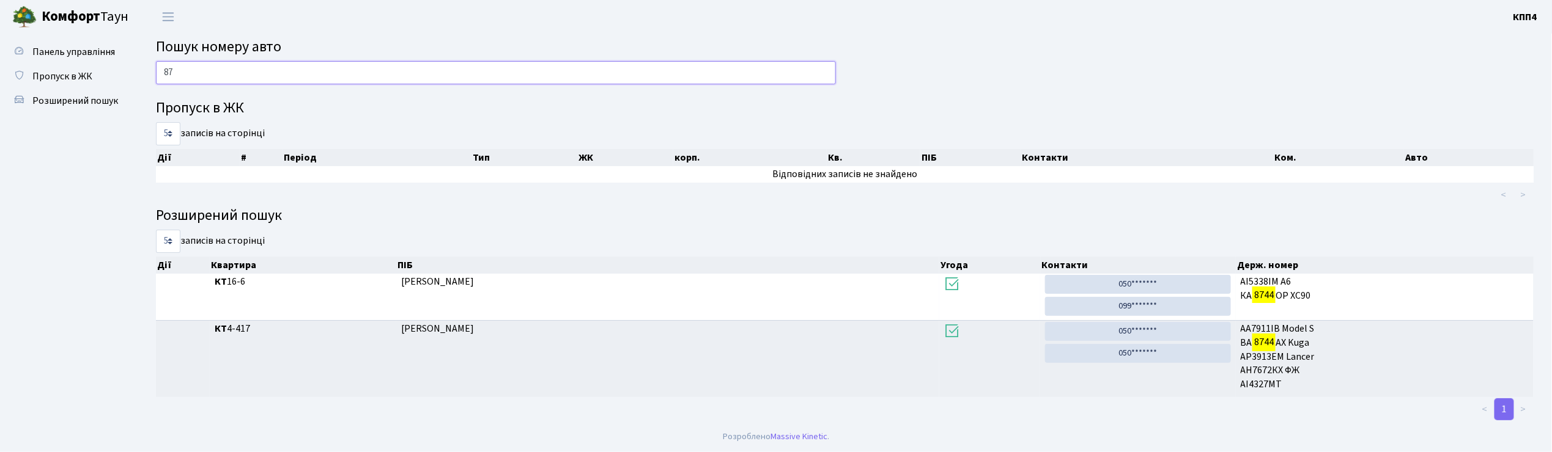
type input "8"
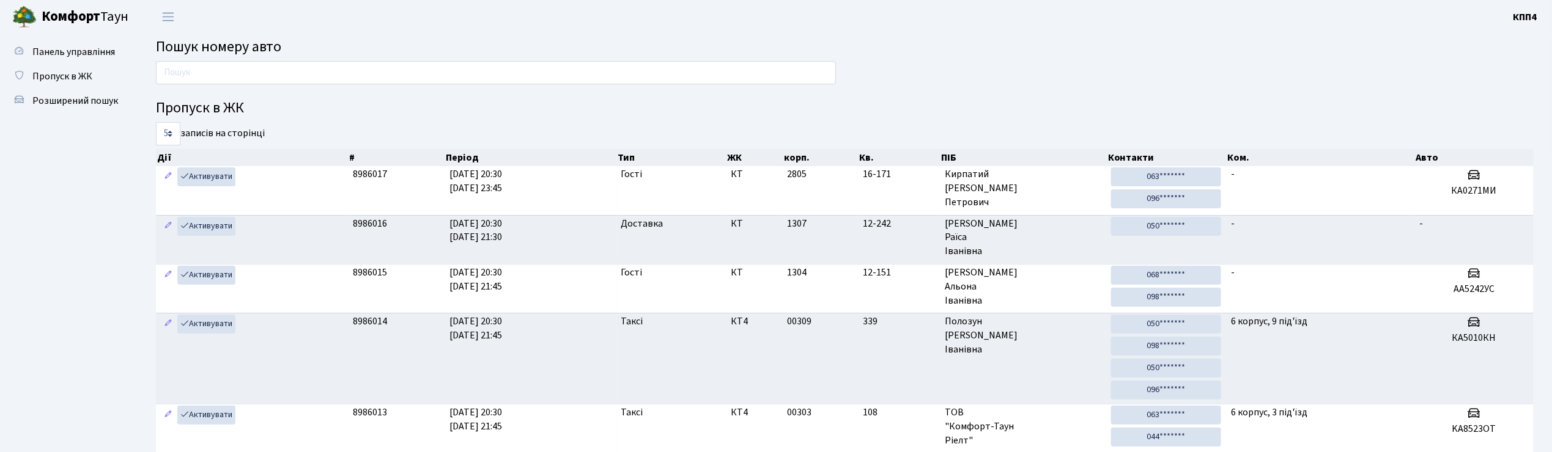
drag, startPoint x: 812, startPoint y: 8, endPoint x: 775, endPoint y: -23, distance: 48.1
click at [775, 0] on html "Комфорт Таун КПП4 Мій обліковий запис Вийти Панель управління Пропуск в ЖК Розш…" at bounding box center [776, 361] width 1552 height 723
click at [710, 66] on input "text" at bounding box center [496, 72] width 680 height 23
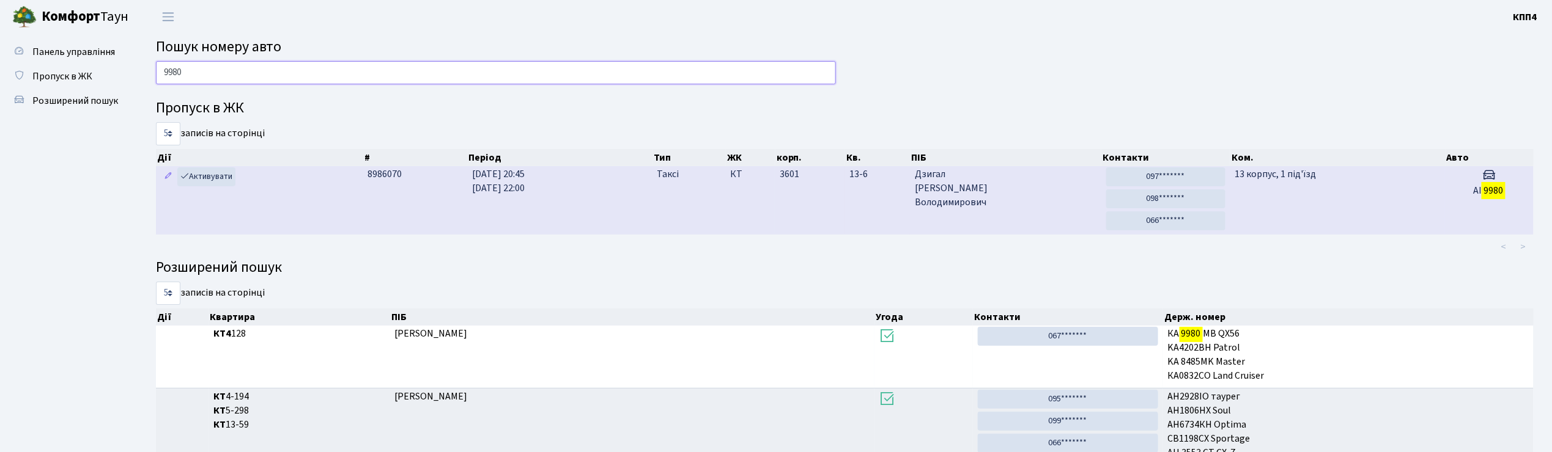
type input "9980"
click at [845, 179] on td "13-6" at bounding box center [877, 200] width 65 height 68
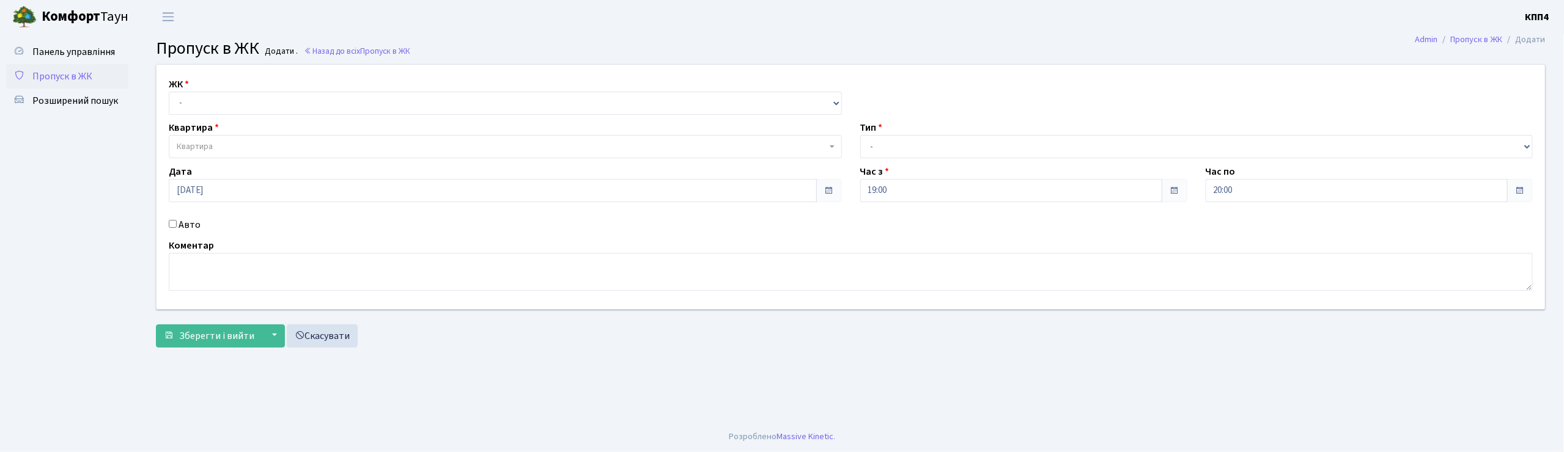
click at [170, 221] on input "Авто" at bounding box center [173, 224] width 8 height 8
checkbox input "true"
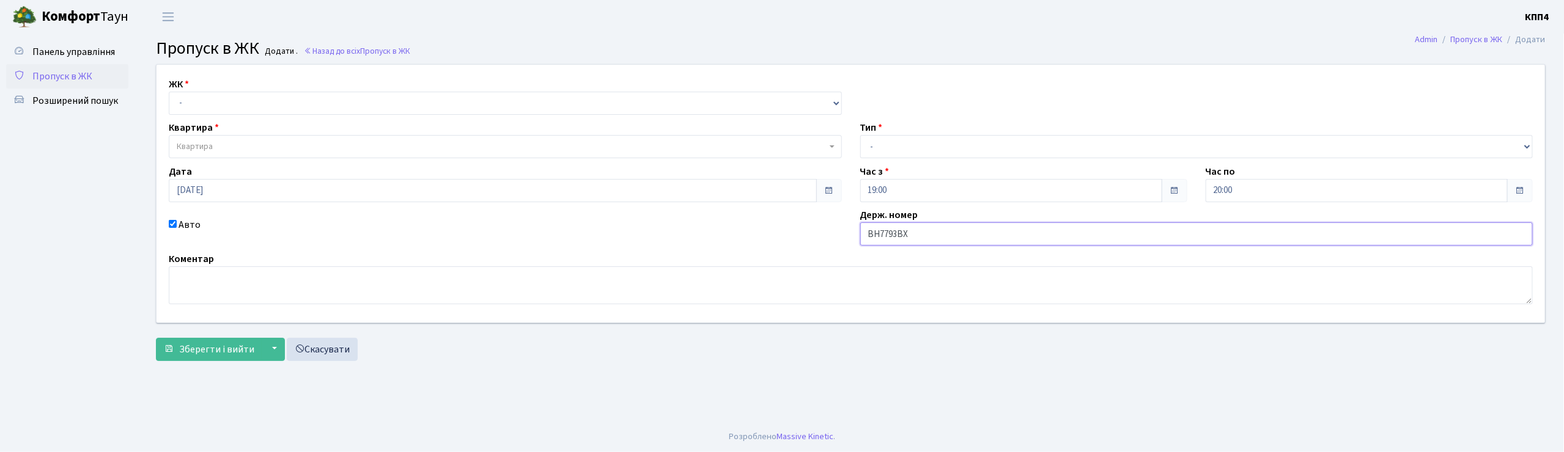
type input "ВН7793ВХ"
click at [260, 111] on select "- КТ, вул. Регенераторна, 4 КТ2, просп. Соборності, 17 КТ3, вул. Березнева, 16 …" at bounding box center [505, 103] width 673 height 23
select select "271"
click at [169, 92] on select "- КТ, вул. Регенераторна, 4 КТ2, просп. Соборності, 17 КТ3, вул. Березнева, 16 …" at bounding box center [505, 103] width 673 height 23
select select
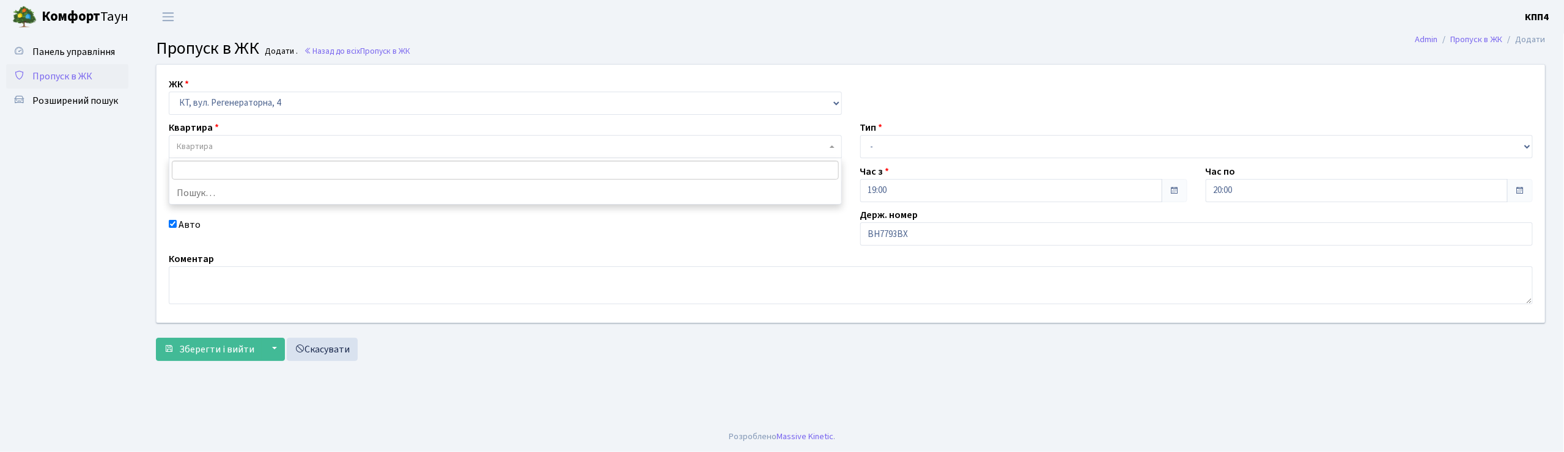
click at [263, 137] on span "Квартира" at bounding box center [505, 146] width 673 height 23
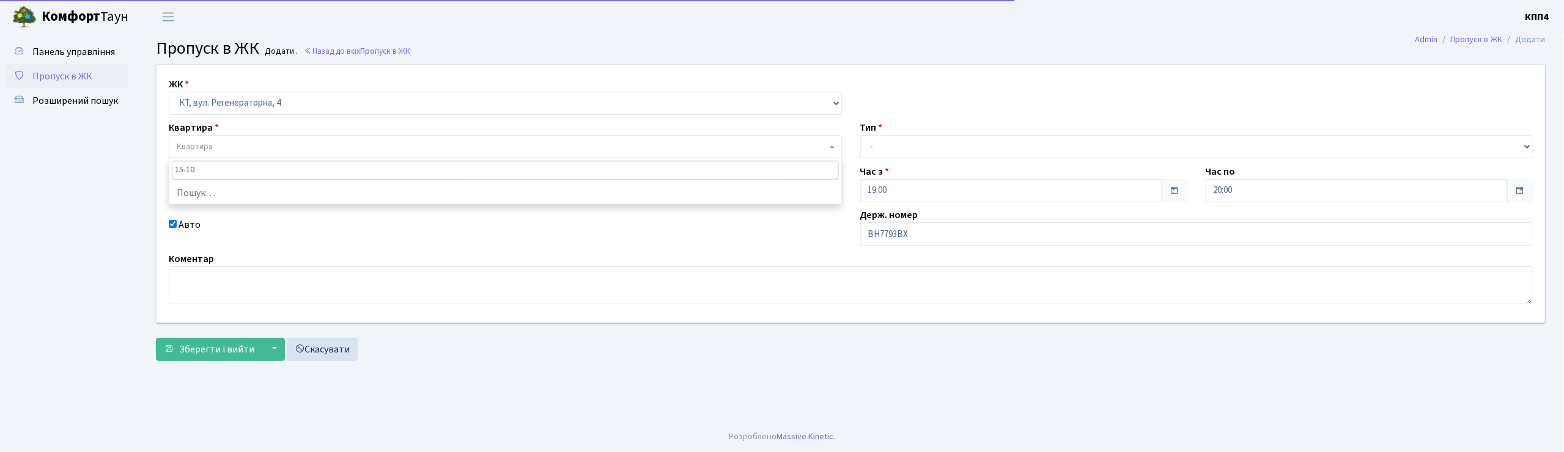
type input "15-103"
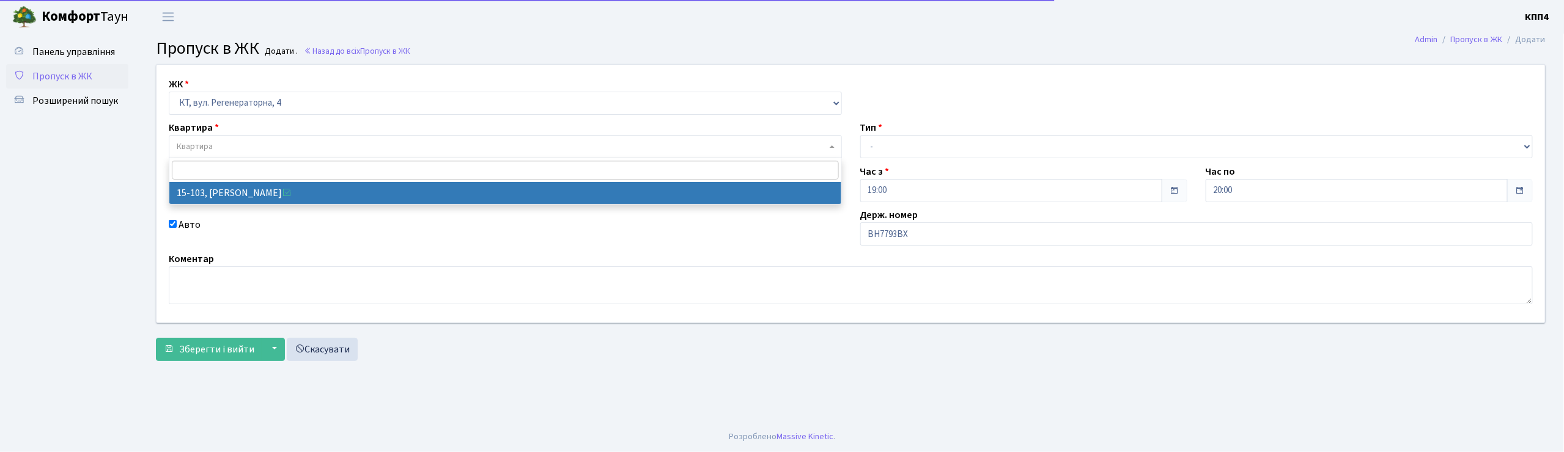
select select "8878"
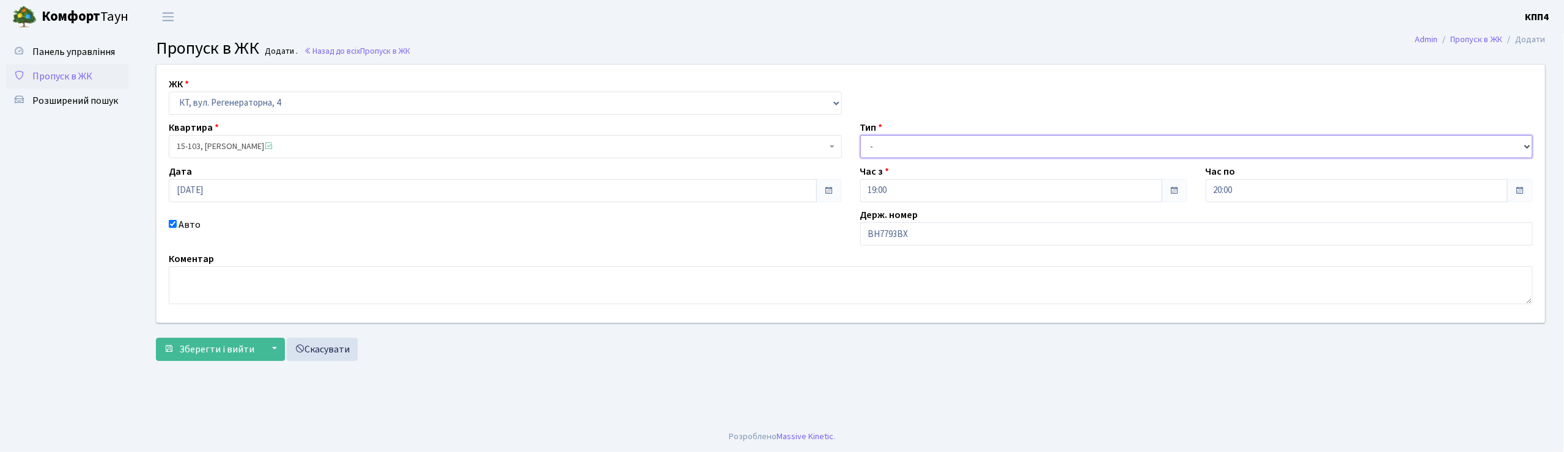
click at [924, 152] on select "- Доставка Таксі Гості Сервіс" at bounding box center [1196, 146] width 673 height 23
select select "3"
click at [860, 135] on select "- Доставка Таксі Гості Сервіс" at bounding box center [1196, 146] width 673 height 23
click at [238, 343] on span "Зберегти і вийти" at bounding box center [216, 349] width 75 height 13
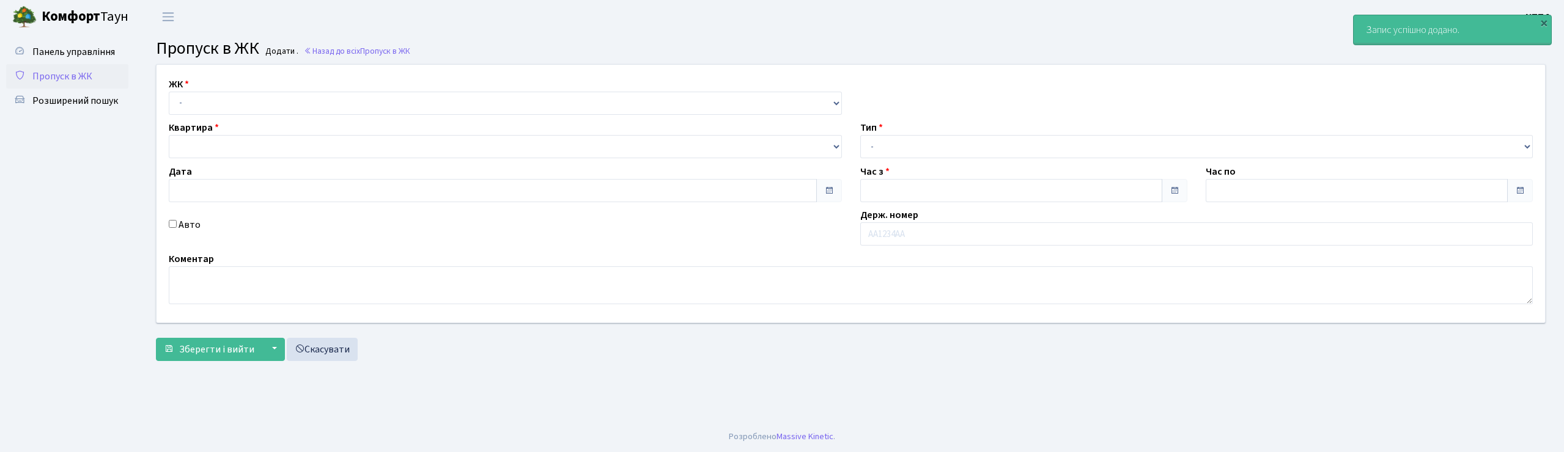
type input "[DATE]"
type input "20:15"
type input "21:15"
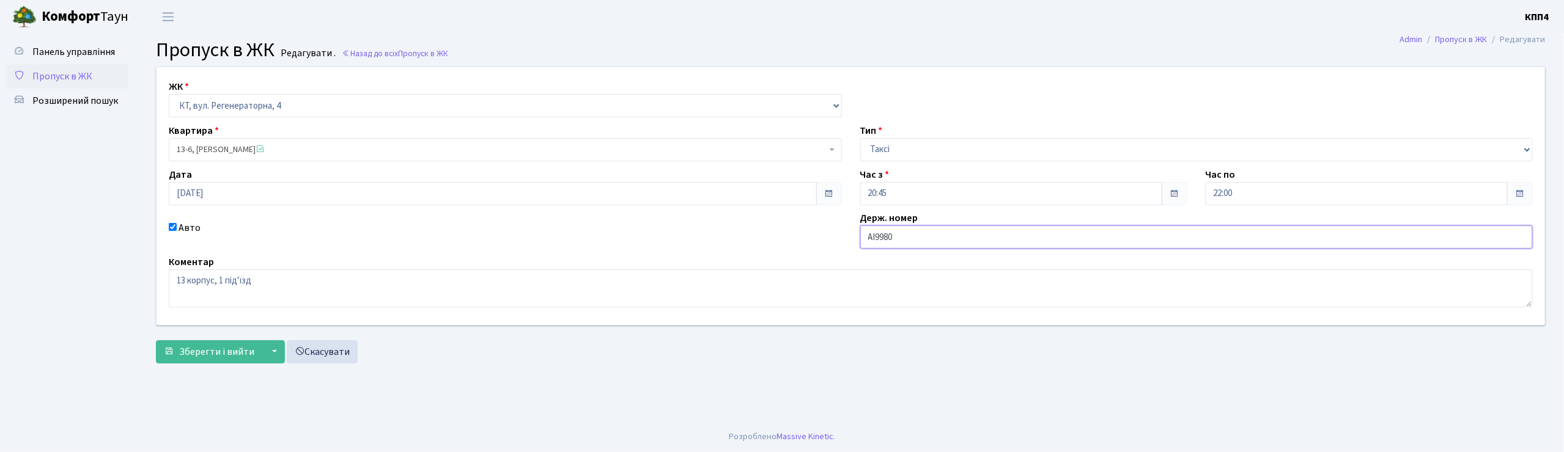
click at [903, 243] on input "АІ9980" at bounding box center [1196, 237] width 673 height 23
type input "АІ9980ІС"
click at [241, 357] on span "Зберегти і вийти" at bounding box center [216, 351] width 75 height 13
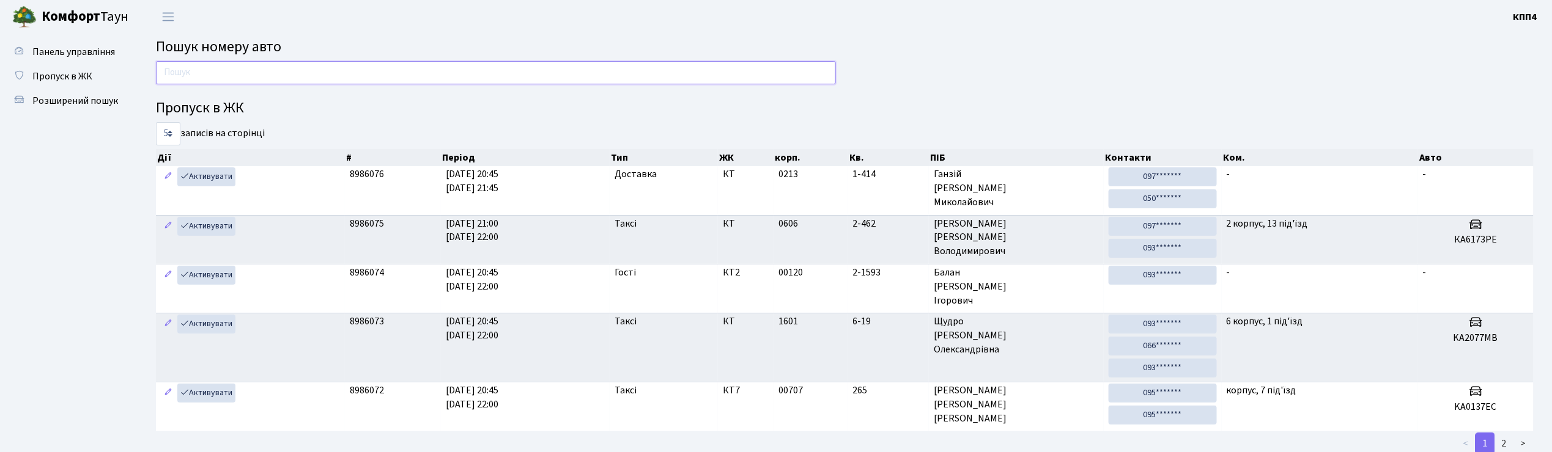
click at [291, 70] on input "text" at bounding box center [496, 72] width 680 height 23
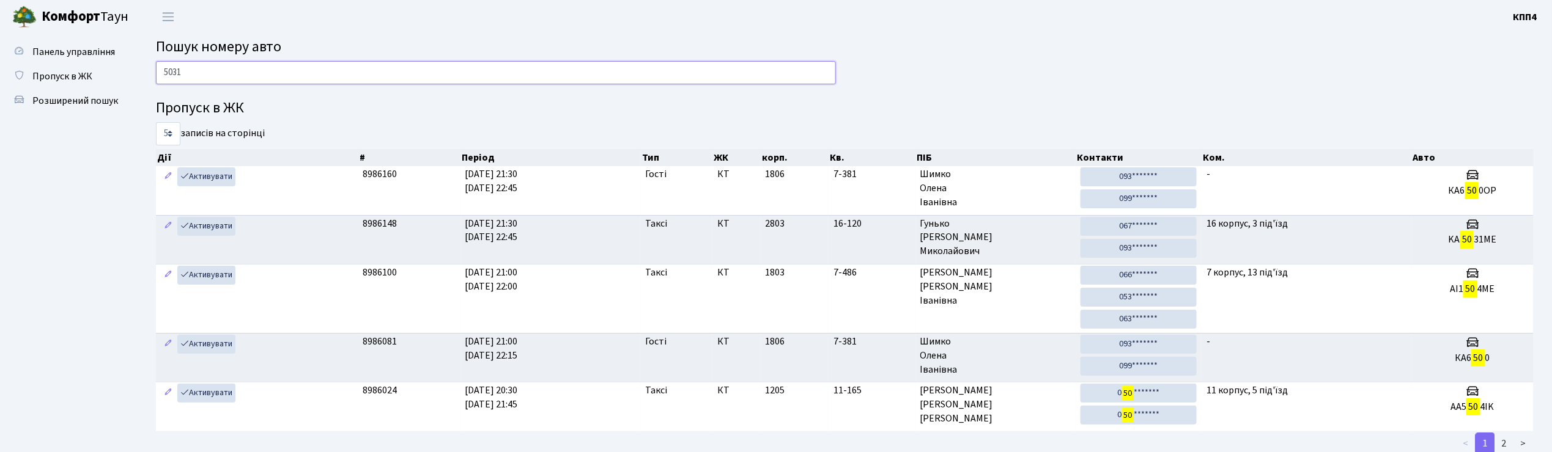
type input "5031"
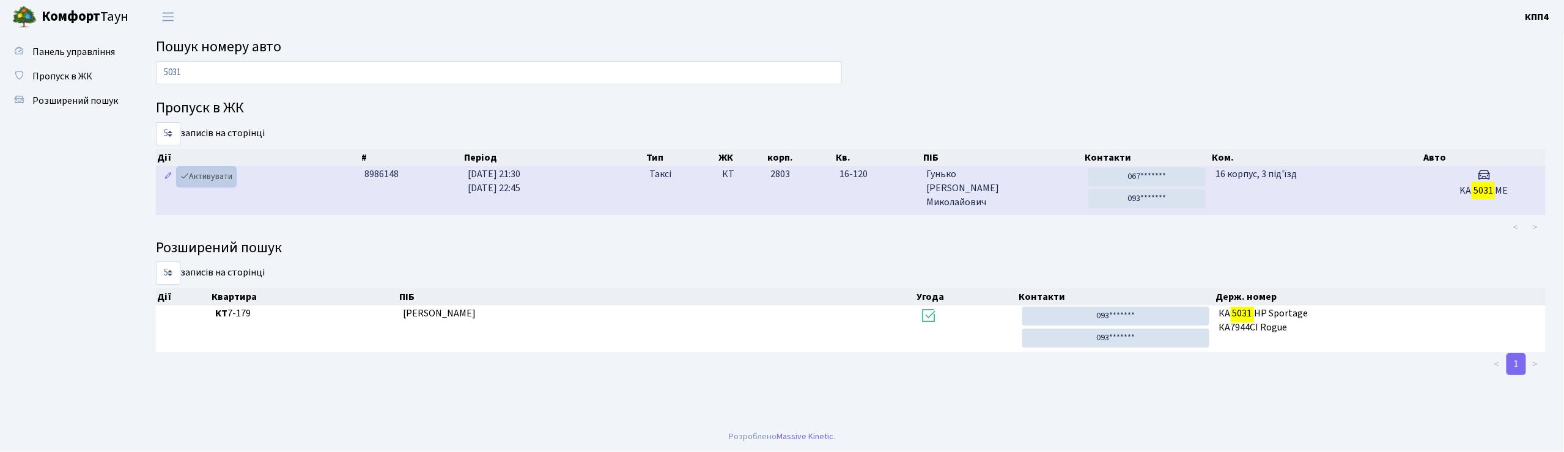
click at [216, 179] on link "Активувати" at bounding box center [206, 177] width 58 height 19
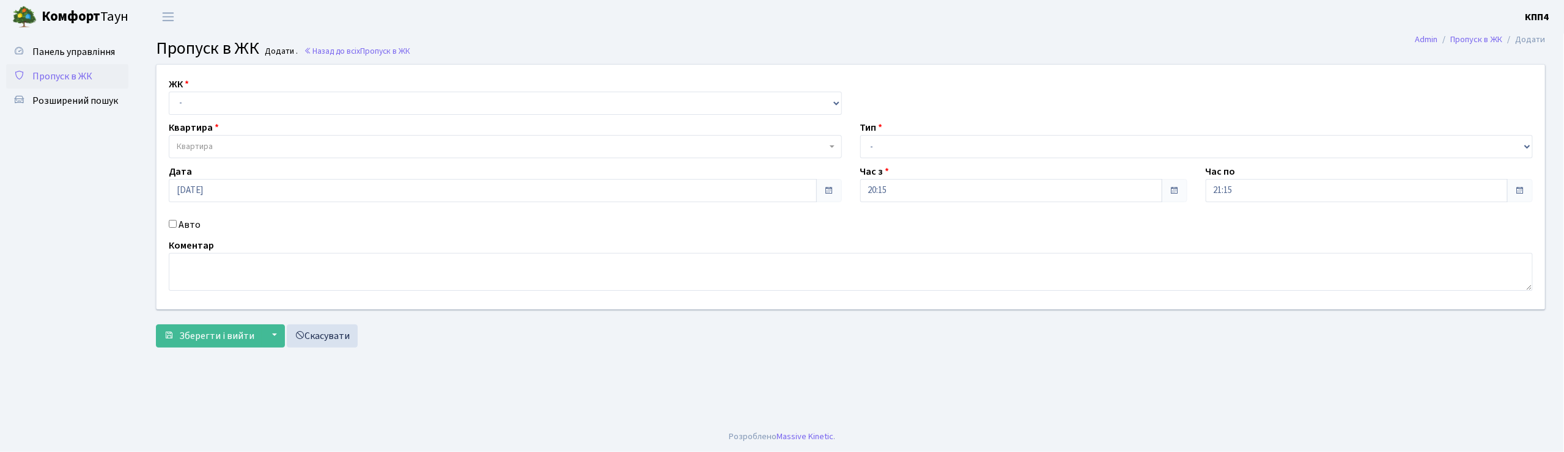
click at [171, 224] on input "Авто" at bounding box center [173, 224] width 8 height 8
checkbox input "true"
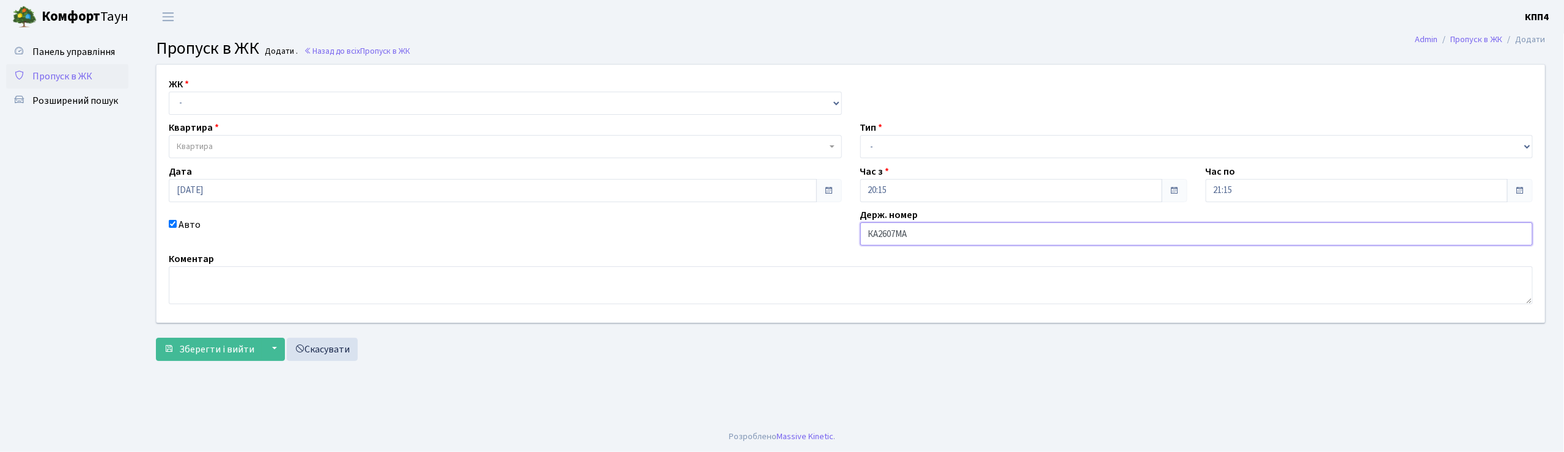
type input "КА2607МА"
drag, startPoint x: 465, startPoint y: 96, endPoint x: 465, endPoint y: 106, distance: 10.4
click at [465, 96] on select "- КТ, вул. Регенераторна, 4 КТ2, просп. Соборності, 17 КТ3, вул. Березнева, 16 …" at bounding box center [505, 103] width 673 height 23
select select "271"
click at [169, 92] on select "- КТ, вул. Регенераторна, 4 КТ2, просп. Соборності, 17 КТ3, вул. Березнева, 16 …" at bounding box center [505, 103] width 673 height 23
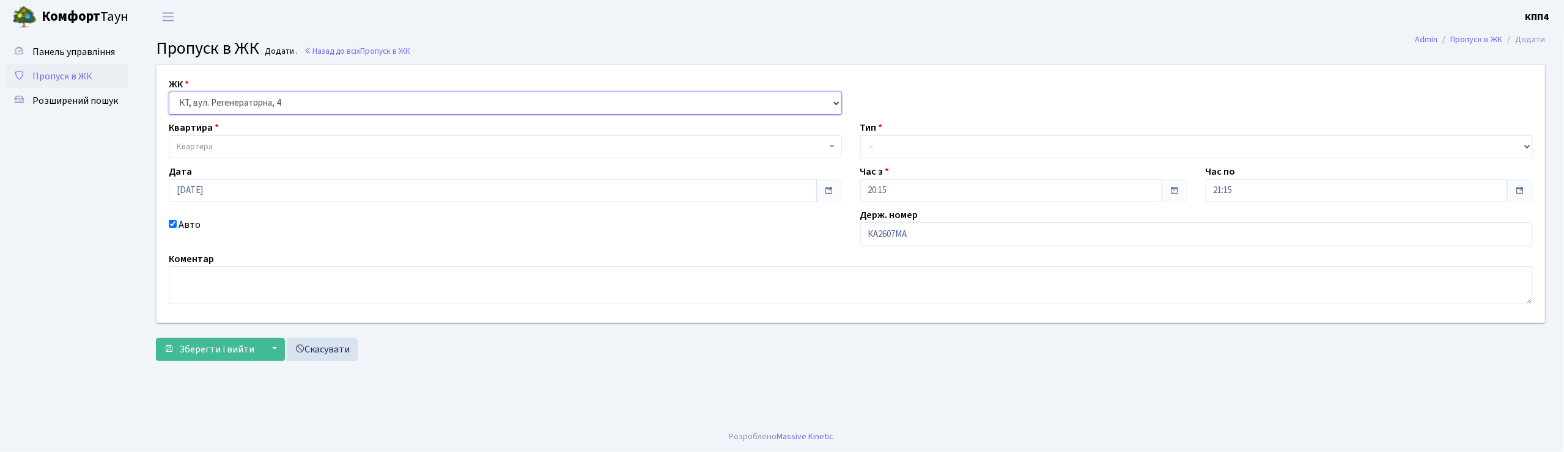
select select
click at [443, 152] on span "Квартира" at bounding box center [502, 147] width 650 height 12
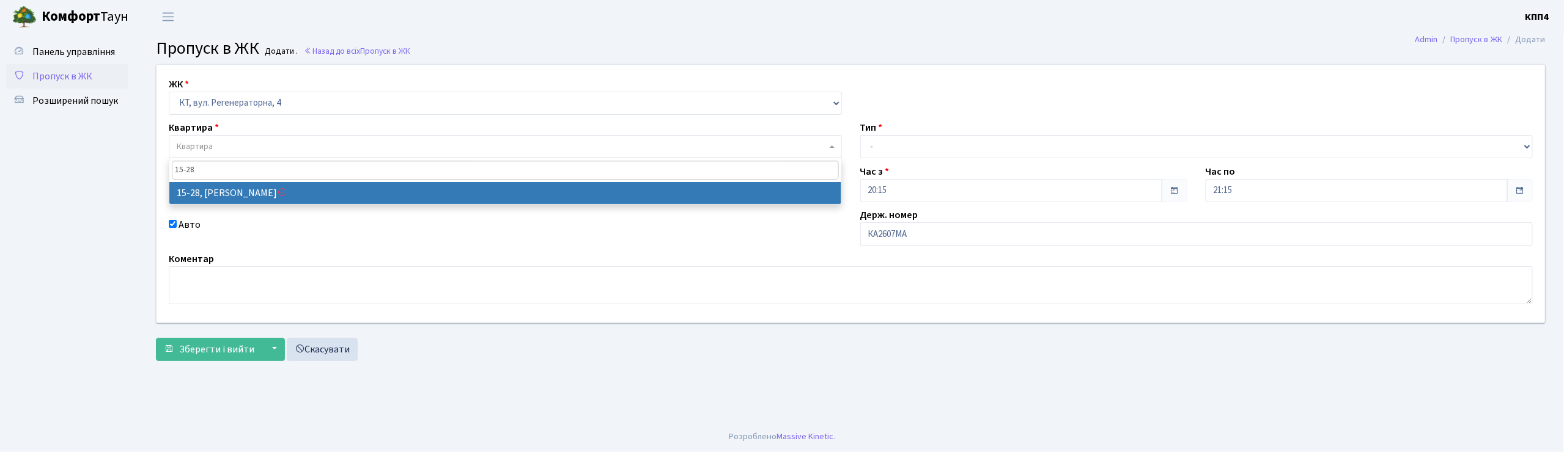
type input "15-28"
select select "8803"
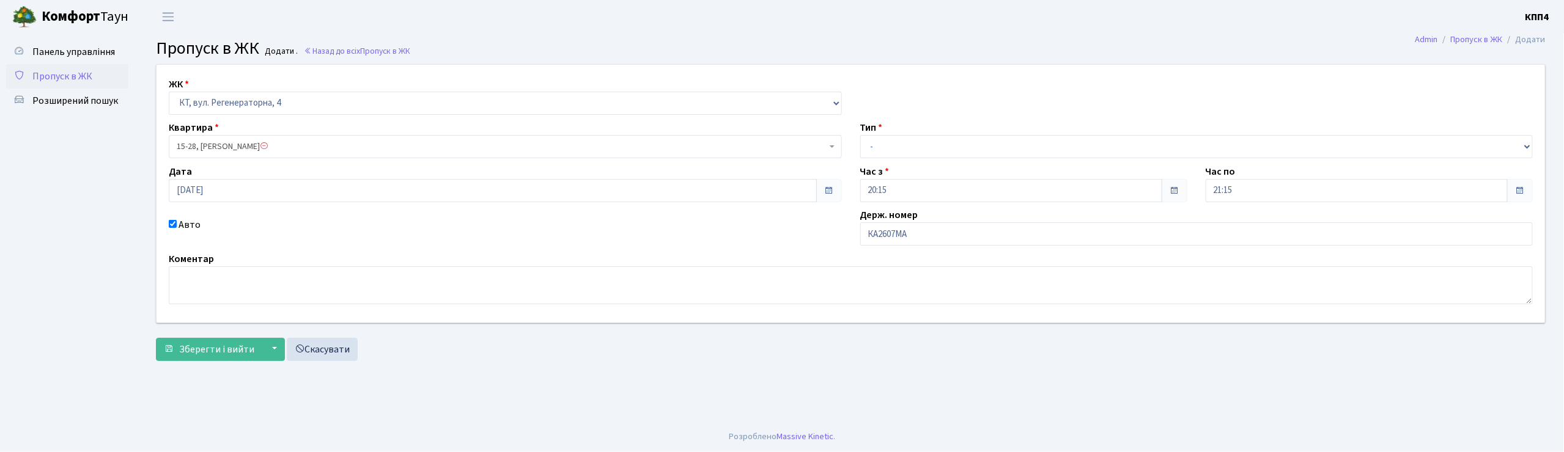
click at [338, 141] on span "15-28, Головань Антон Володимирович" at bounding box center [502, 147] width 650 height 12
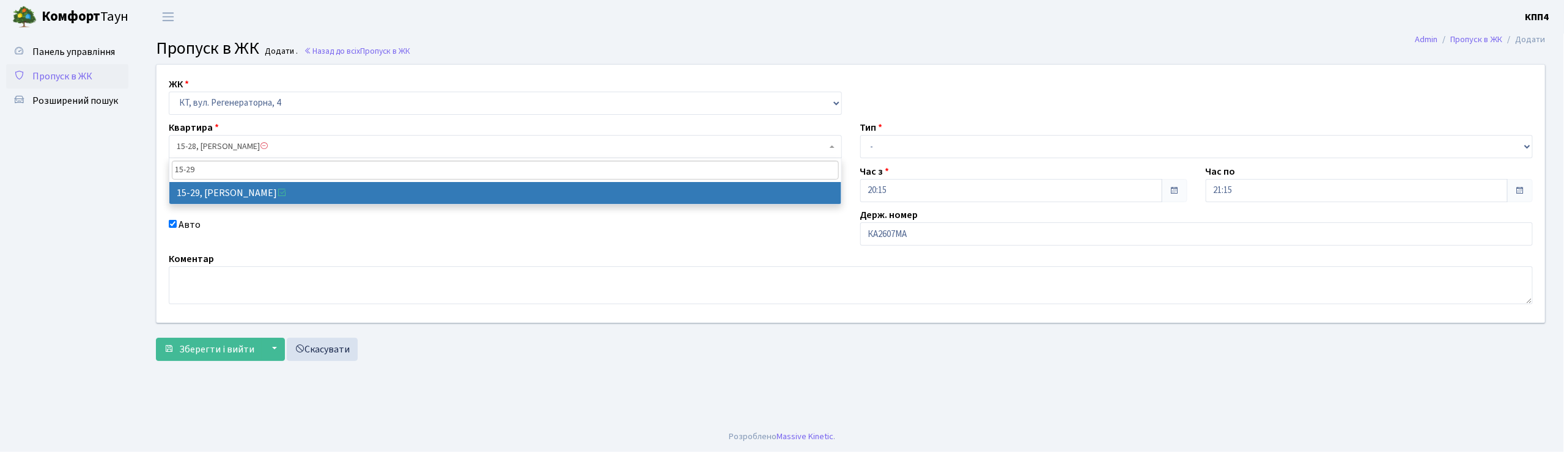
type input "15-29"
select select "8804"
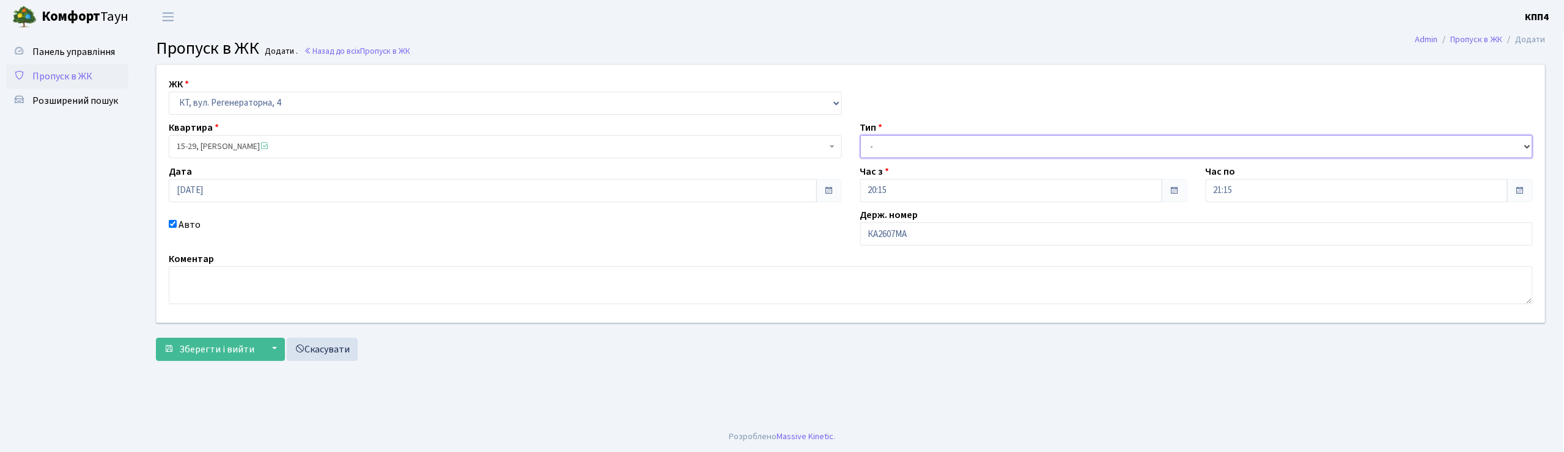
click at [902, 150] on select "- Доставка Таксі Гості Сервіс" at bounding box center [1196, 146] width 673 height 23
select select "3"
click at [860, 135] on select "- Доставка Таксі Гості Сервіс" at bounding box center [1196, 146] width 673 height 23
click at [212, 351] on span "Зберегти і вийти" at bounding box center [216, 349] width 75 height 13
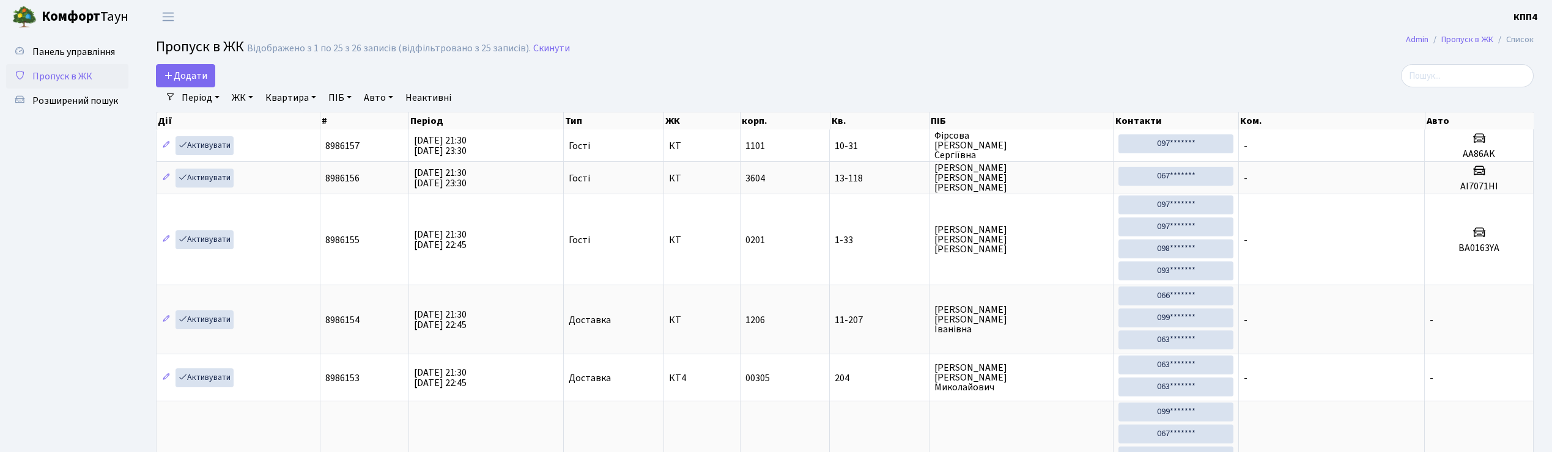
select select "25"
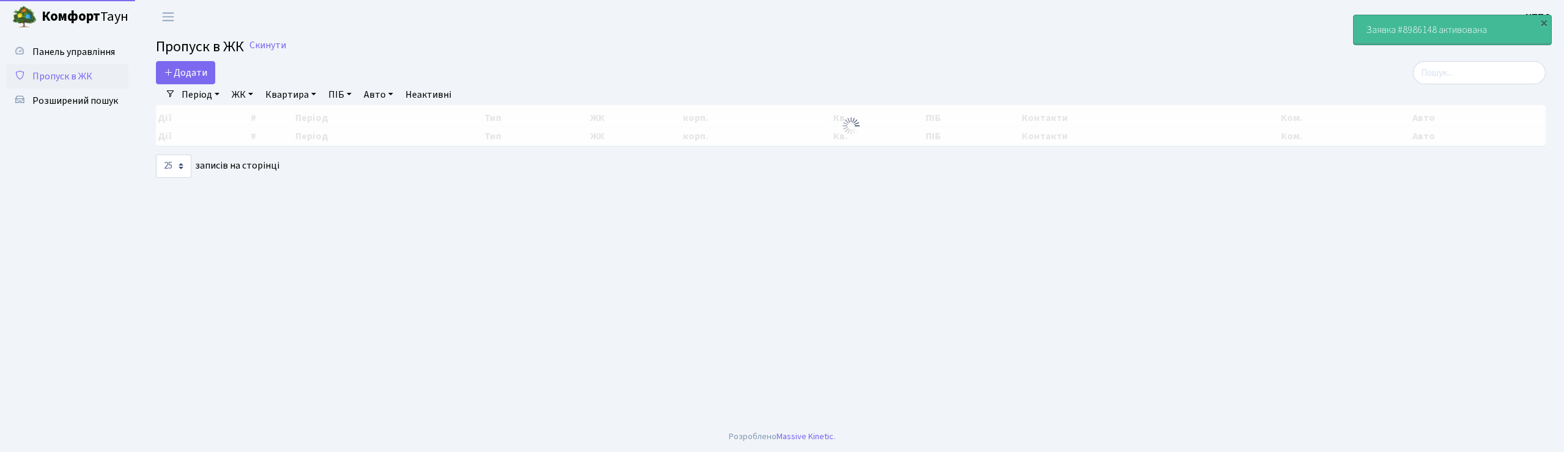
select select "25"
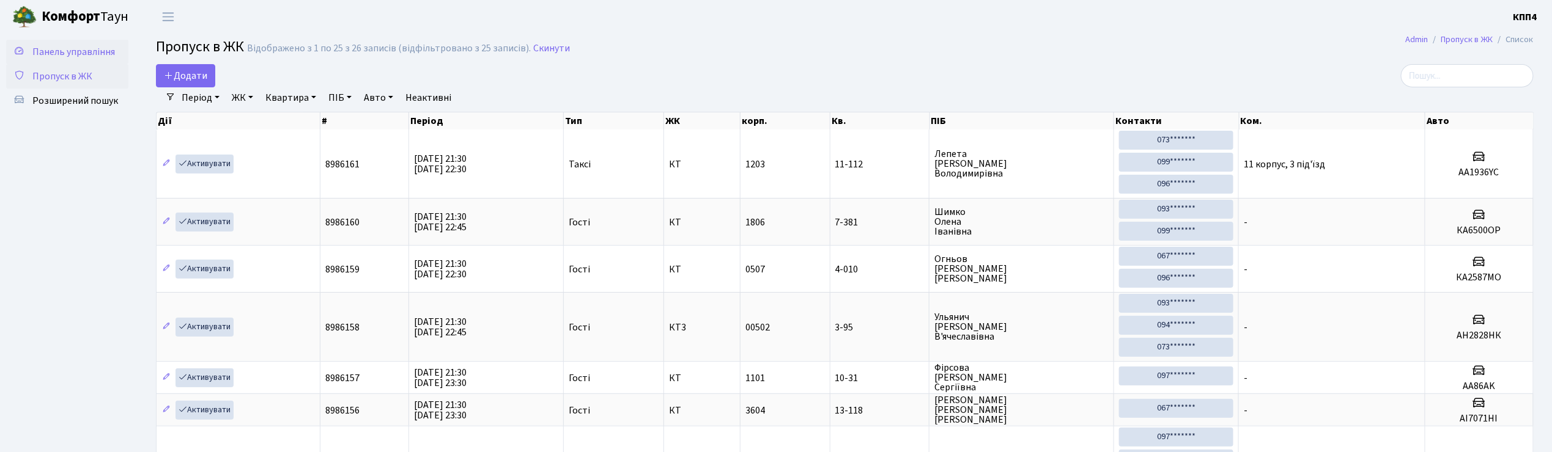
click at [64, 45] on span "Панель управління" at bounding box center [73, 51] width 83 height 13
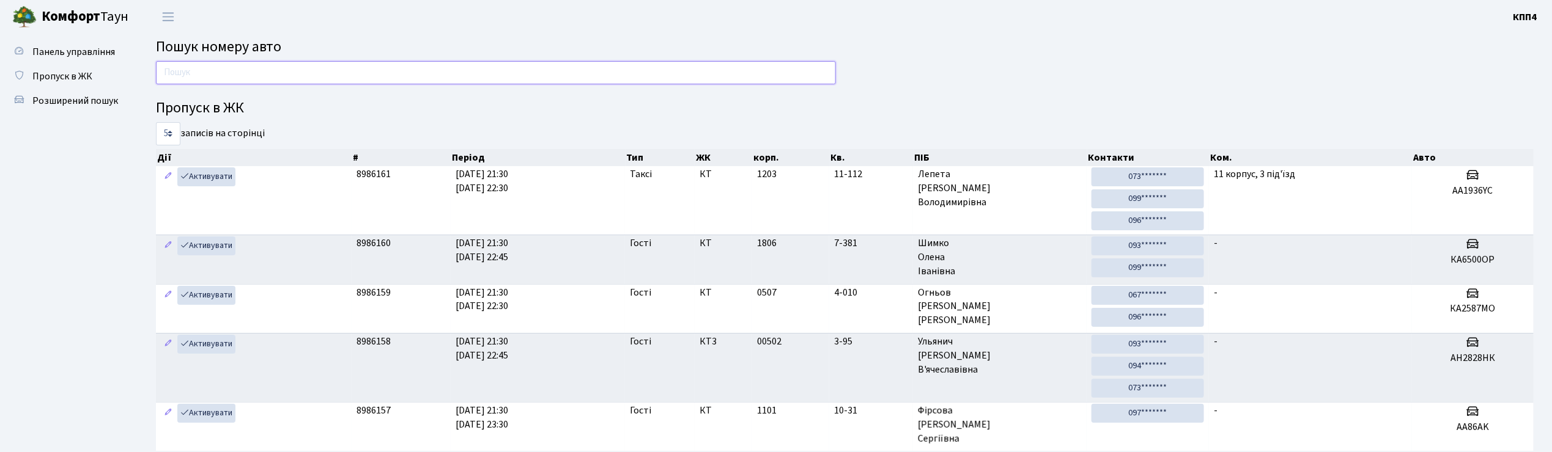
click at [636, 62] on input "text" at bounding box center [496, 72] width 680 height 23
type input "2307"
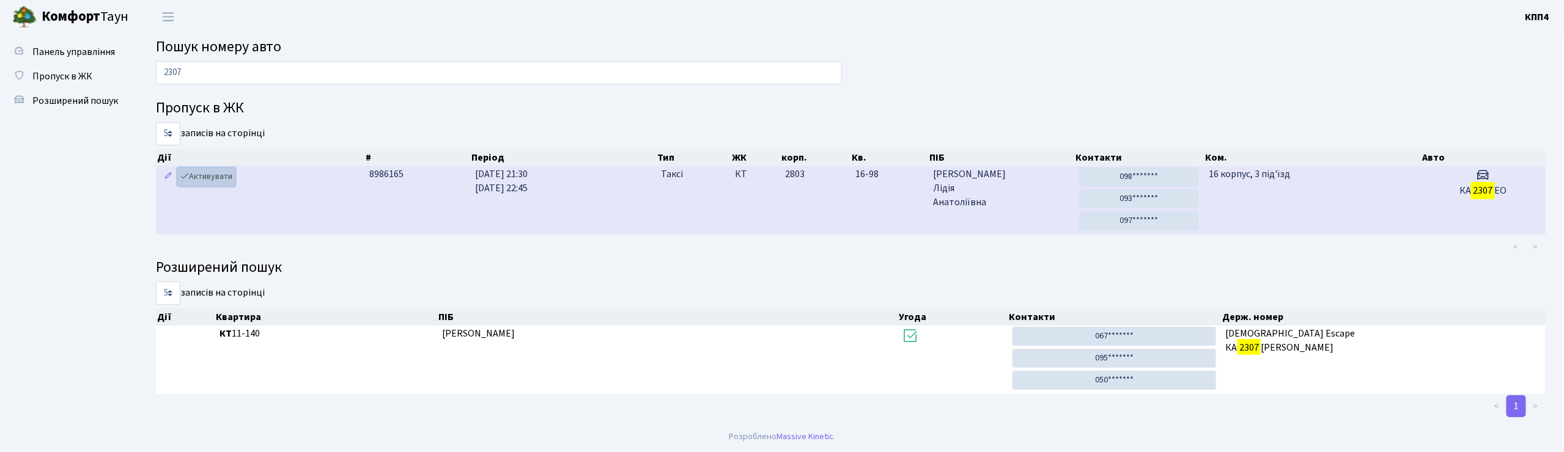
click at [220, 186] on link "Активувати" at bounding box center [206, 177] width 58 height 19
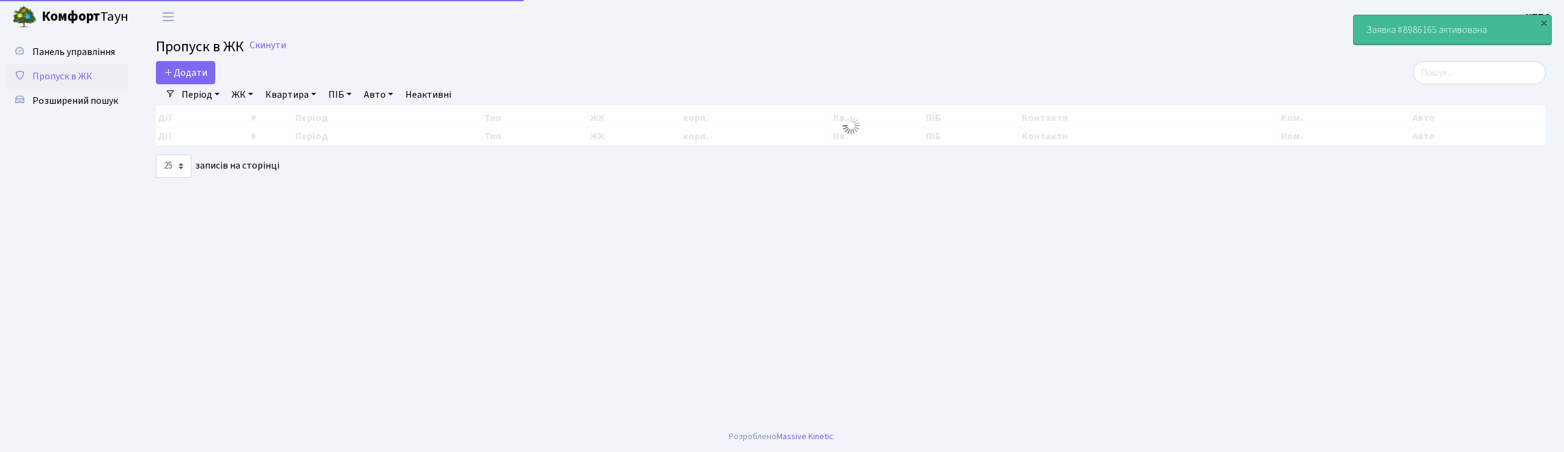
select select "25"
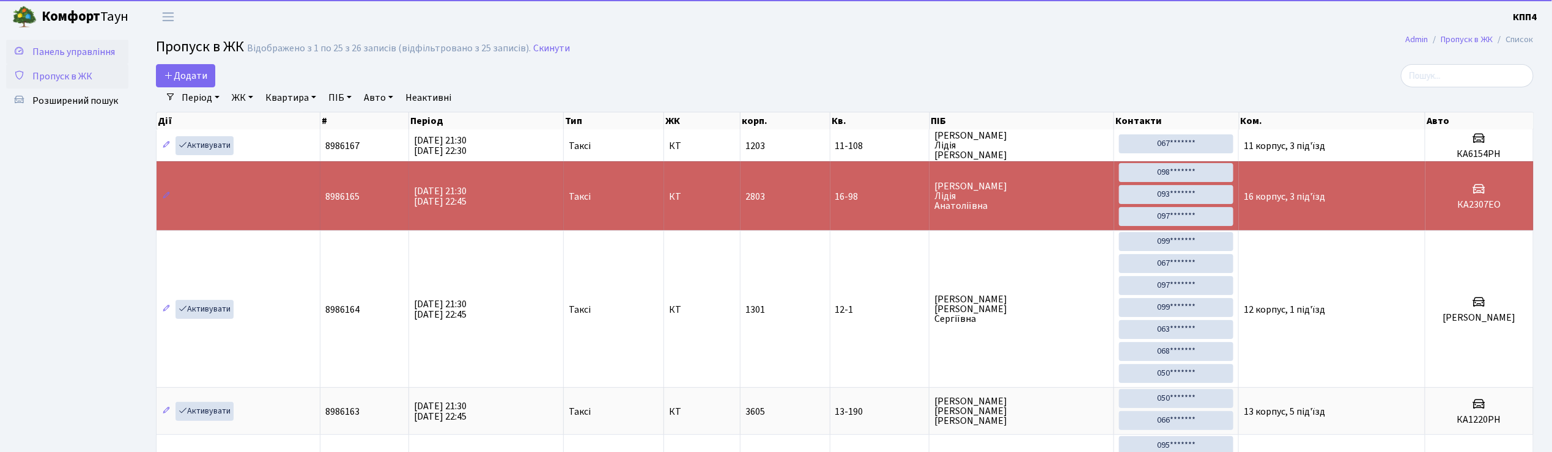
click at [89, 57] on span "Панель управління" at bounding box center [73, 51] width 83 height 13
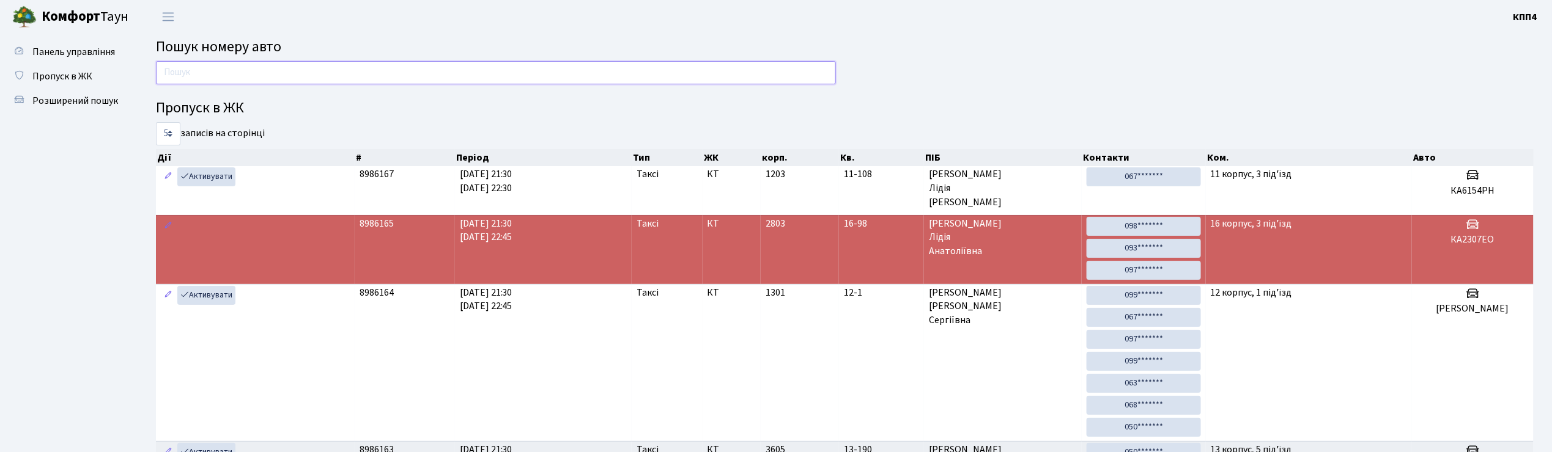
click at [345, 73] on input "text" at bounding box center [496, 72] width 680 height 23
